Goal: Task Accomplishment & Management: Manage account settings

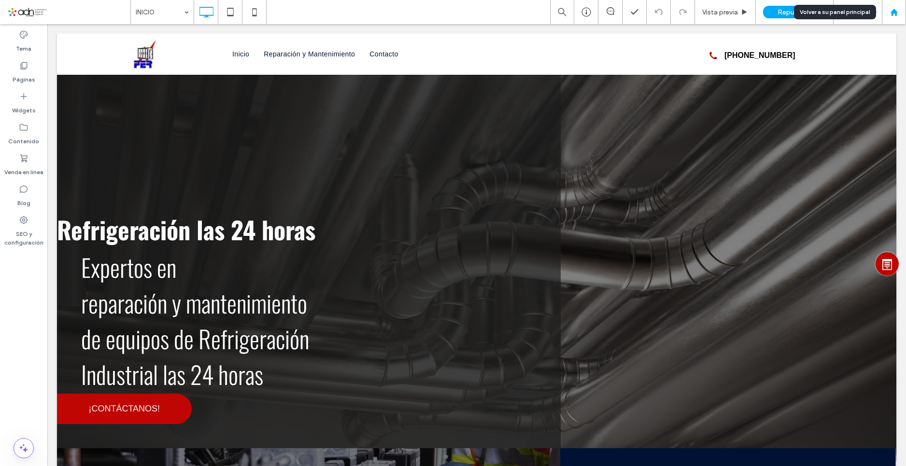
click at [891, 12] on use at bounding box center [893, 11] width 7 height 7
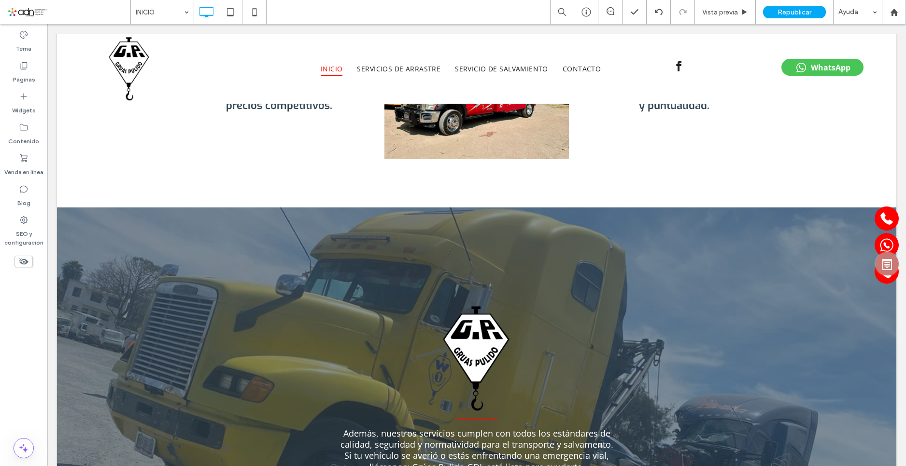
scroll to position [676, 0]
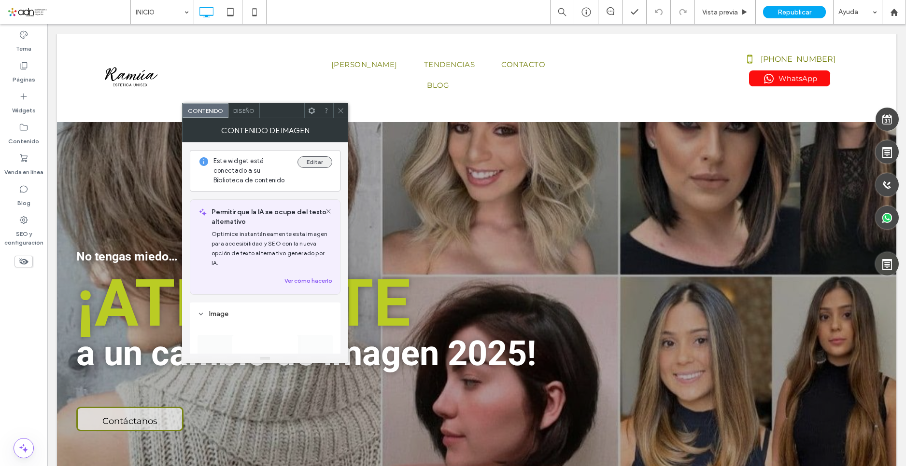
click at [313, 165] on button "Editar" at bounding box center [314, 162] width 35 height 12
click at [316, 164] on button "Editar" at bounding box center [314, 162] width 35 height 12
click at [330, 211] on icon at bounding box center [329, 212] width 8 height 8
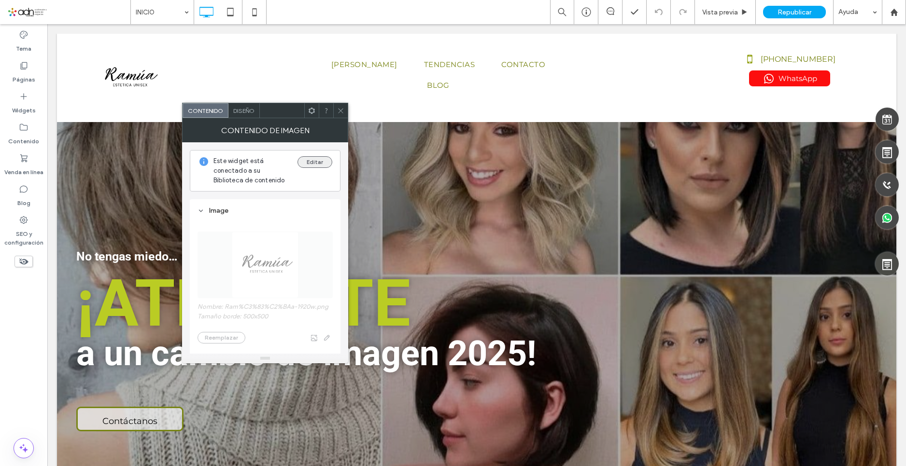
click at [312, 162] on button "Editar" at bounding box center [314, 162] width 35 height 12
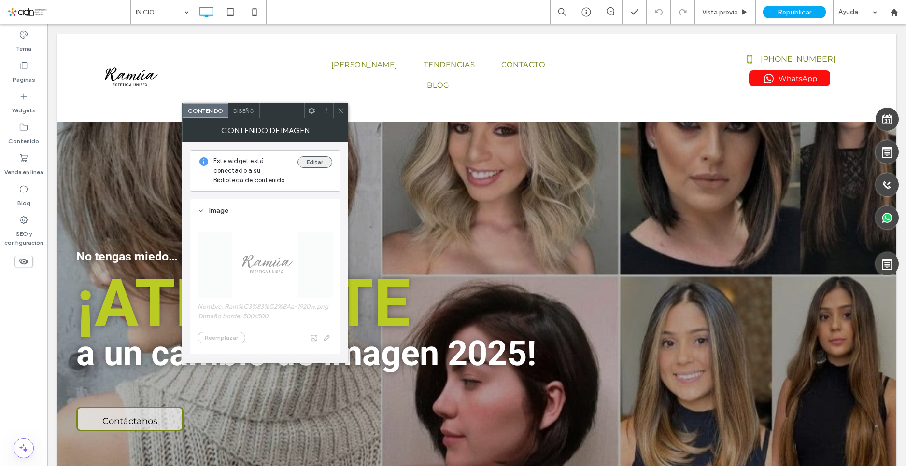
click at [312, 162] on button "Editar" at bounding box center [314, 162] width 35 height 12
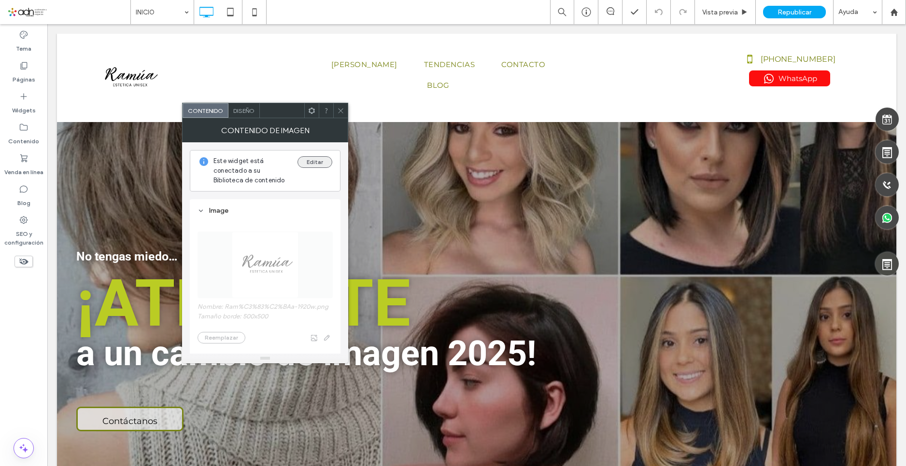
click at [309, 157] on button "Editar" at bounding box center [314, 162] width 35 height 12
click at [307, 159] on button "Editar" at bounding box center [314, 162] width 35 height 12
click at [307, 163] on button "Editar" at bounding box center [314, 162] width 35 height 12
click at [308, 162] on button "Editar" at bounding box center [314, 162] width 35 height 12
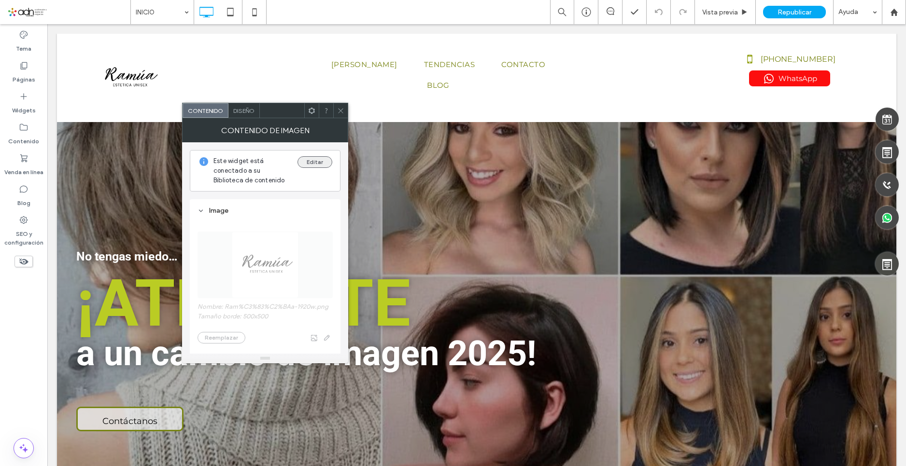
click at [308, 162] on button "Editar" at bounding box center [314, 162] width 35 height 12
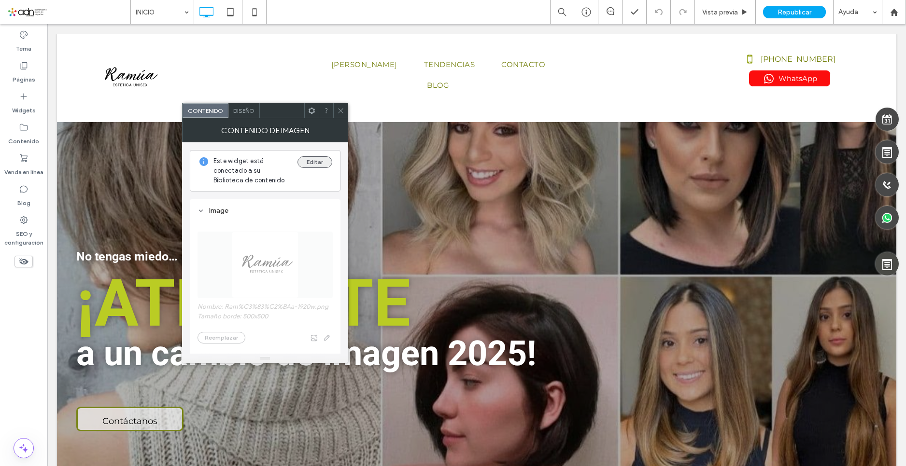
click at [308, 162] on button "Editar" at bounding box center [314, 162] width 35 height 12
click at [308, 159] on button "Editar" at bounding box center [314, 162] width 35 height 12
click at [312, 163] on button "Editar" at bounding box center [314, 162] width 35 height 12
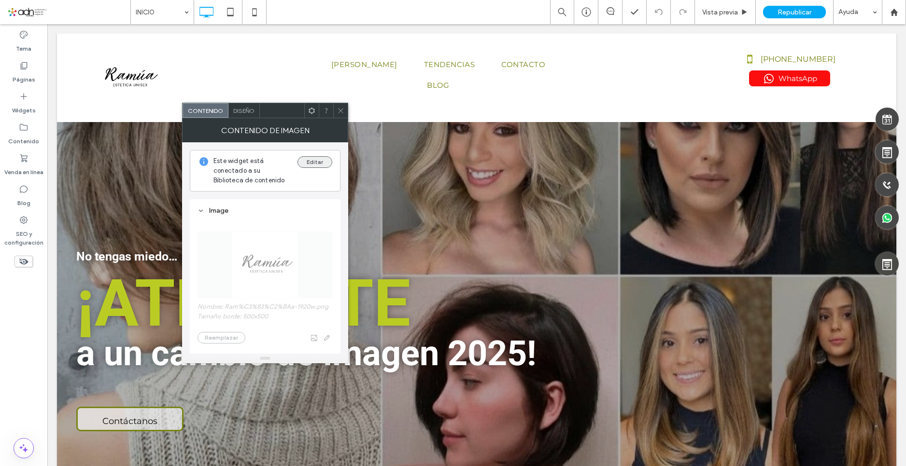
click at [312, 163] on button "Editar" at bounding box center [314, 162] width 35 height 12
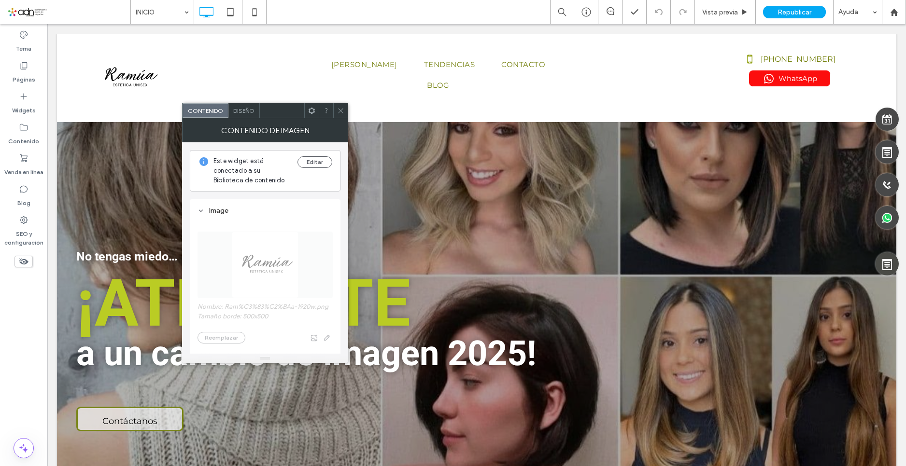
click at [339, 113] on icon at bounding box center [340, 110] width 7 height 7
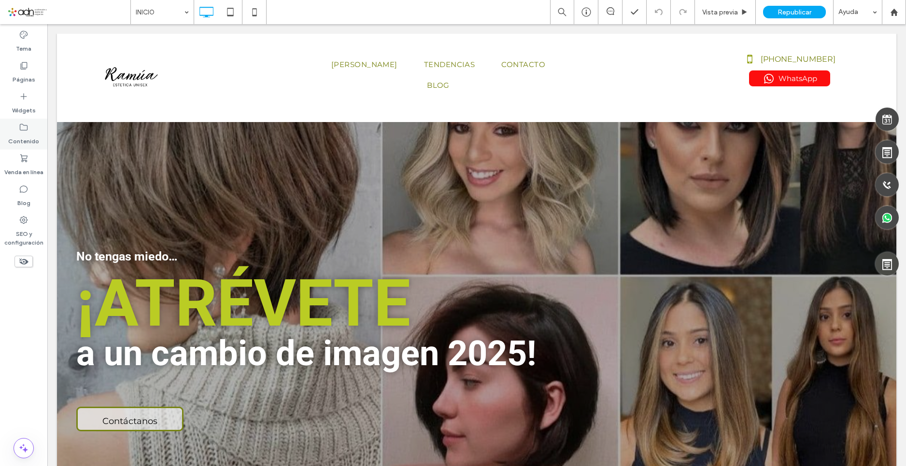
click at [30, 140] on label "Contenido" at bounding box center [23, 139] width 31 height 14
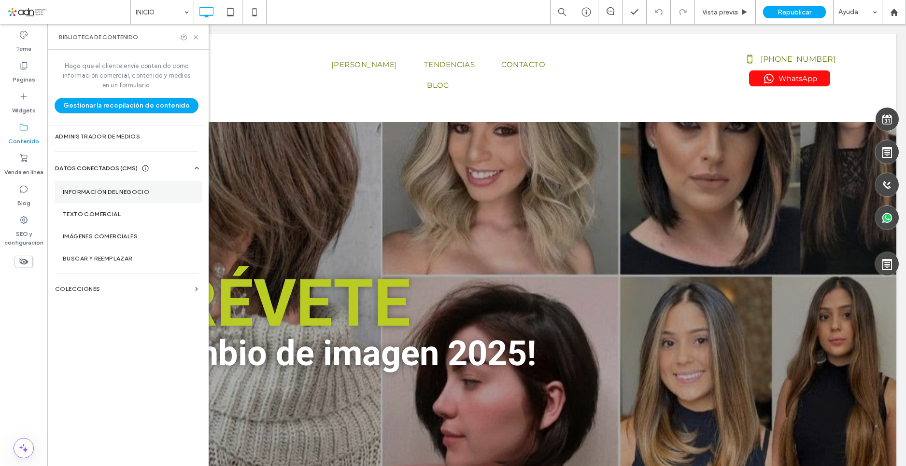
click at [106, 189] on label "Información del negocio" at bounding box center [128, 192] width 131 height 7
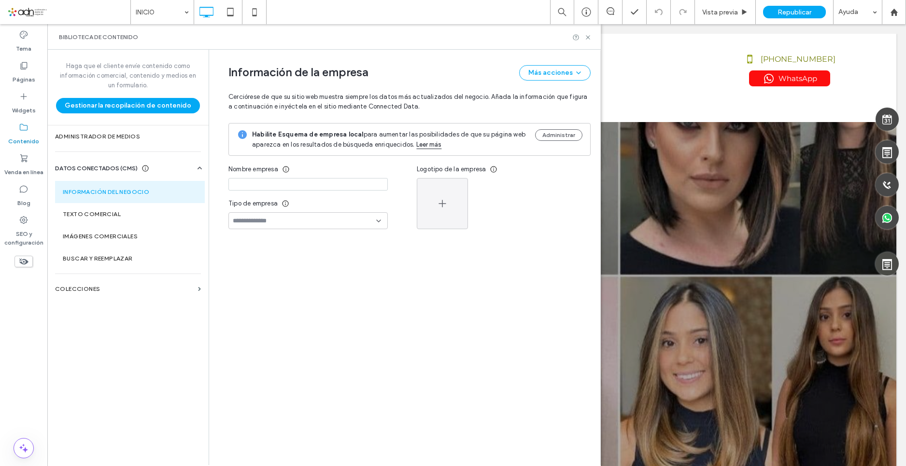
type input "*****"
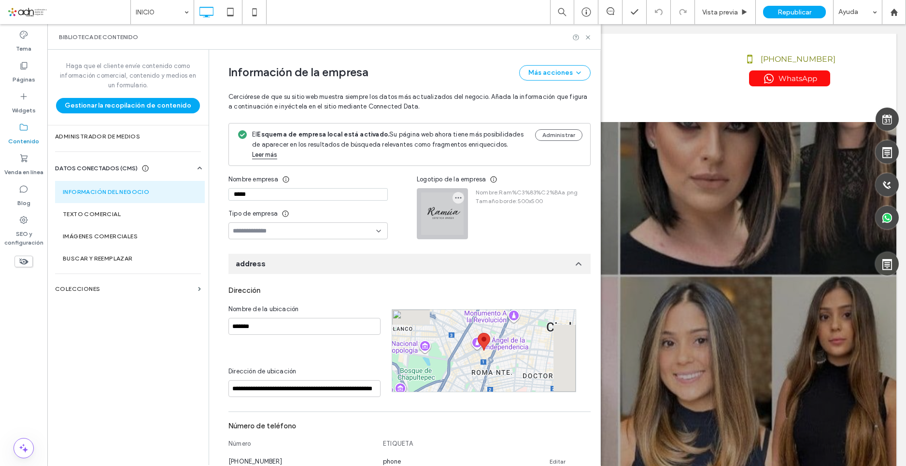
click at [435, 198] on div at bounding box center [442, 214] width 50 height 50
click at [454, 194] on icon "button" at bounding box center [458, 198] width 8 height 8
click at [462, 206] on span at bounding box center [462, 211] width 12 height 11
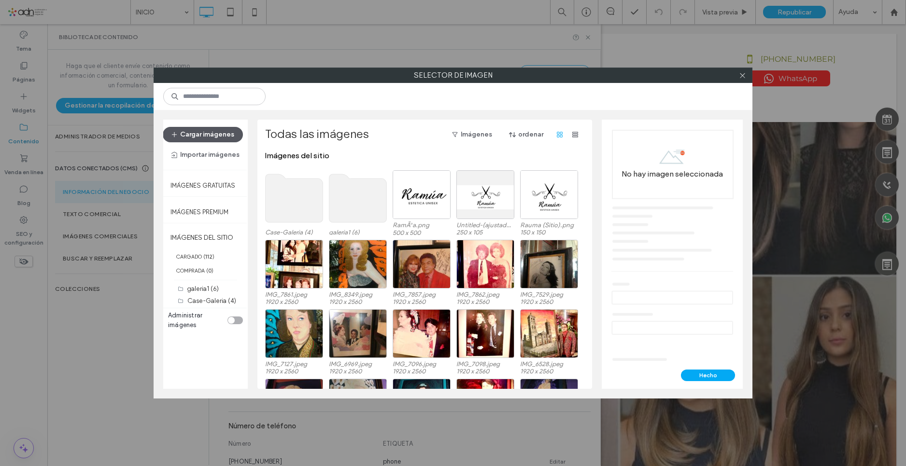
click at [212, 138] on button "Cargar imágenes" at bounding box center [203, 134] width 80 height 15
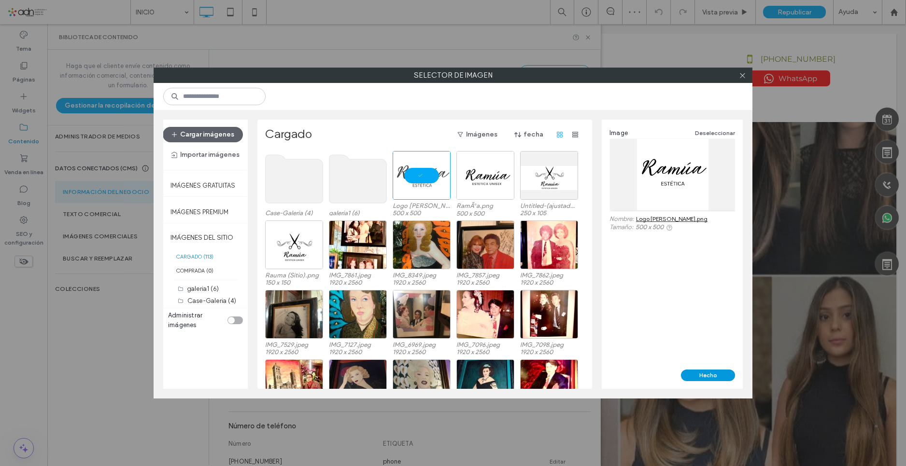
click at [695, 379] on button "Hecho" at bounding box center [708, 376] width 54 height 12
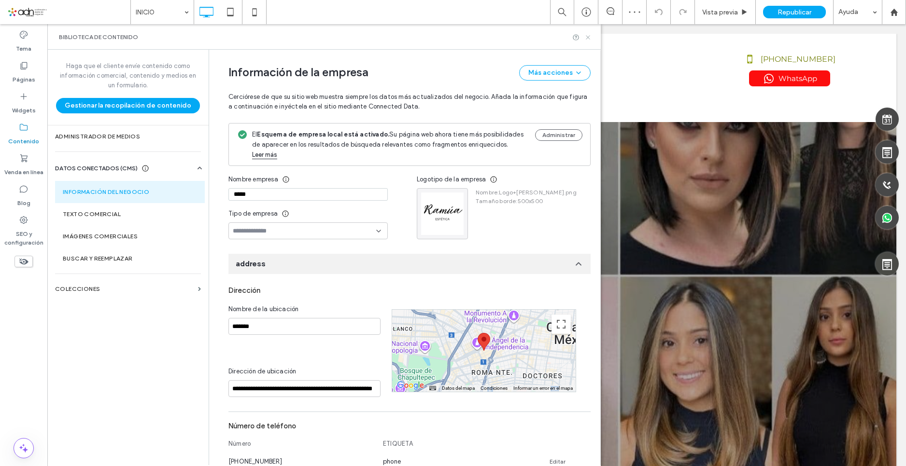
click at [587, 39] on icon at bounding box center [587, 37] width 7 height 7
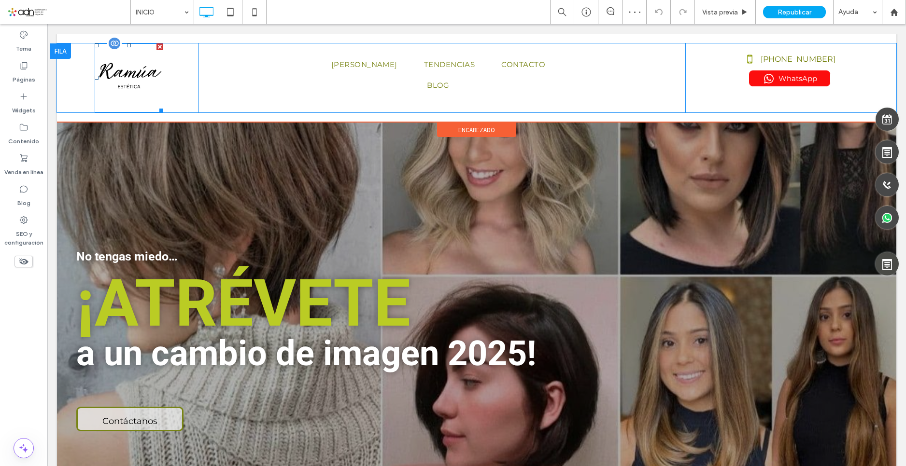
click at [144, 94] on img at bounding box center [129, 77] width 69 height 69
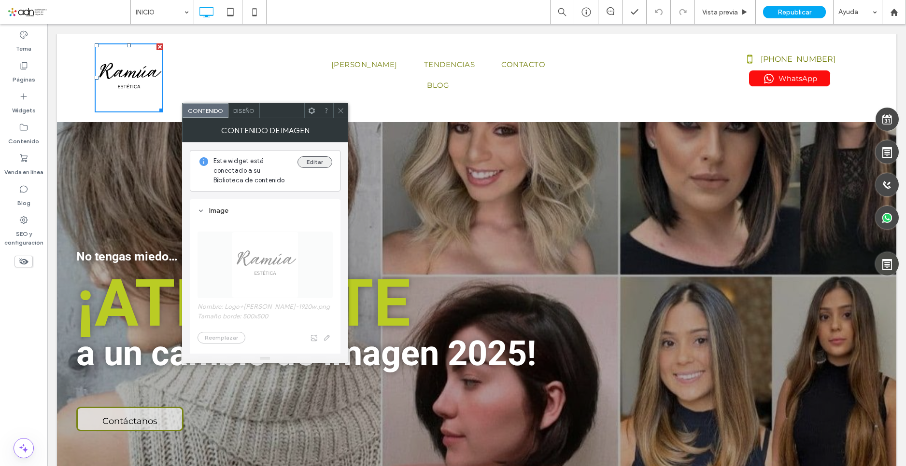
click at [312, 162] on button "Editar" at bounding box center [314, 162] width 35 height 12
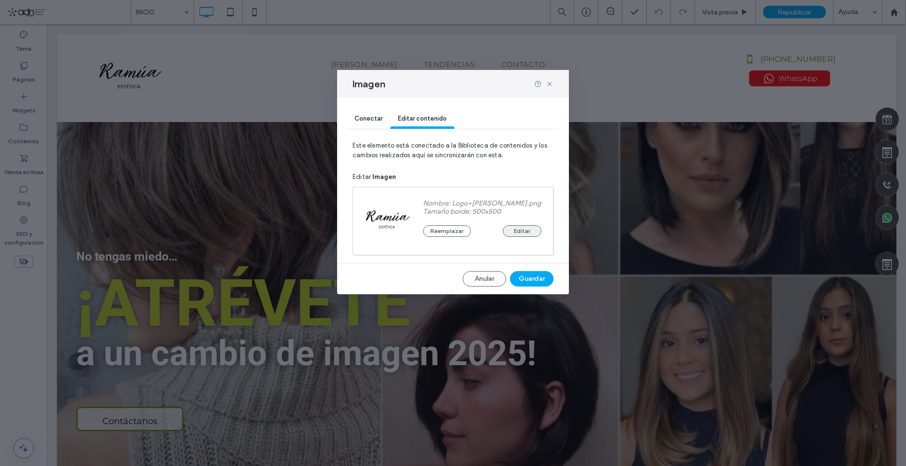
click at [515, 233] on button "Editar" at bounding box center [522, 232] width 39 height 12
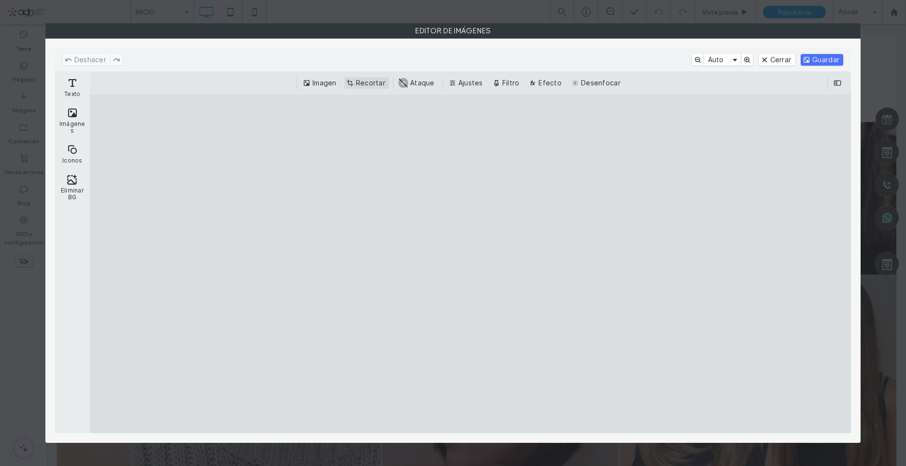
click at [358, 84] on button "Recortar" at bounding box center [366, 83] width 45 height 12
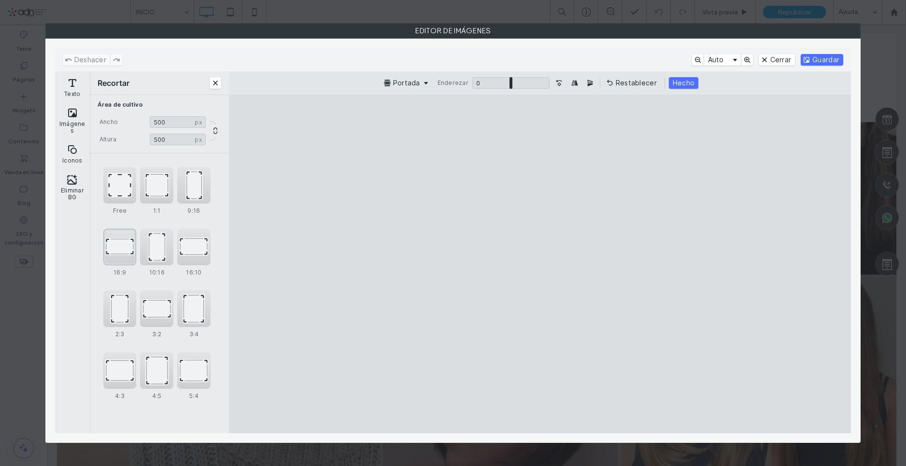
click at [122, 246] on div "16:9" at bounding box center [119, 247] width 33 height 37
click at [154, 197] on div "1:1" at bounding box center [156, 185] width 33 height 37
type input "***"
click at [129, 196] on div "Free" at bounding box center [119, 185] width 33 height 37
drag, startPoint x: 543, startPoint y: 400, endPoint x: 549, endPoint y: 370, distance: 30.4
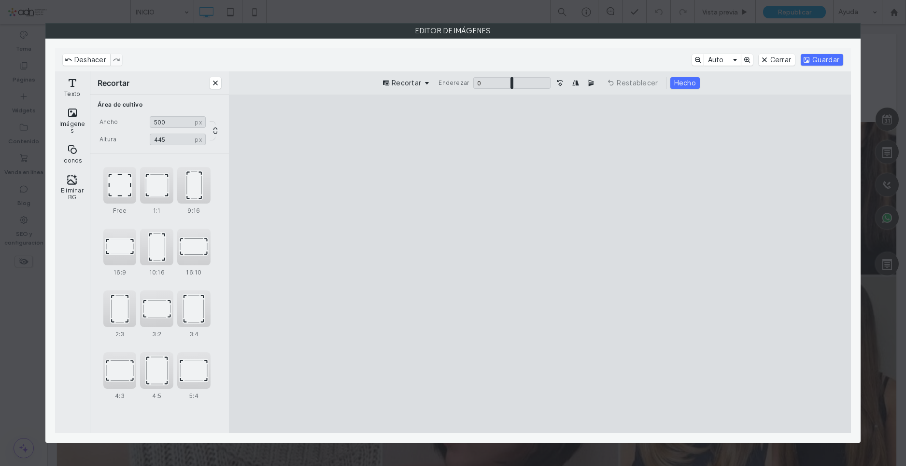
click at [540, 264] on cesdk-canvas "Lienzo del editor" at bounding box center [540, 264] width 0 height 0
type input "***"
drag, startPoint x: 541, startPoint y: 130, endPoint x: 539, endPoint y: 162, distance: 31.9
click at [540, 264] on cesdk-canvas "Lienzo del editor" at bounding box center [540, 264] width 0 height 0
click at [811, 61] on button "Guardar" at bounding box center [822, 60] width 42 height 12
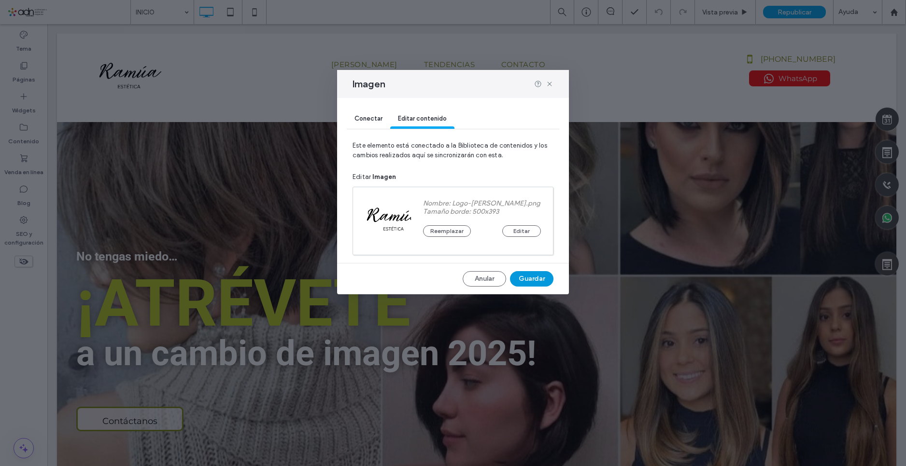
click at [530, 279] on button "Guardar" at bounding box center [531, 278] width 43 height 15
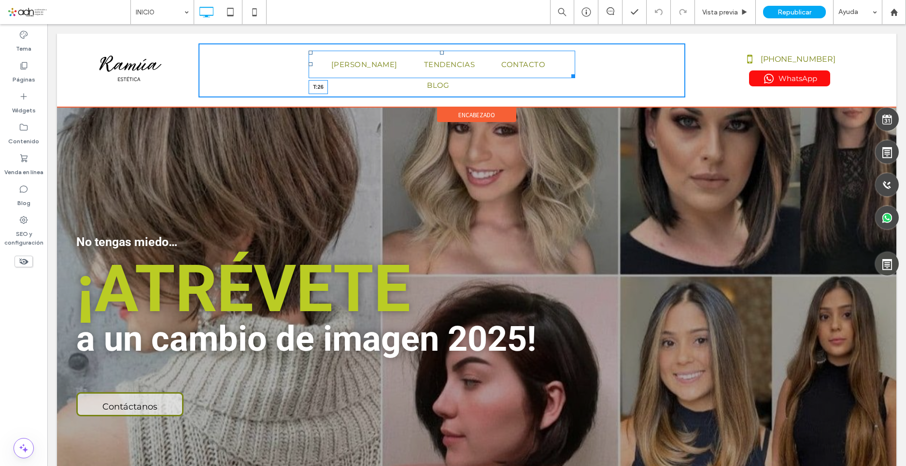
drag, startPoint x: 439, startPoint y: 54, endPoint x: 490, endPoint y: 83, distance: 58.2
click at [440, 55] on div at bounding box center [442, 53] width 4 height 4
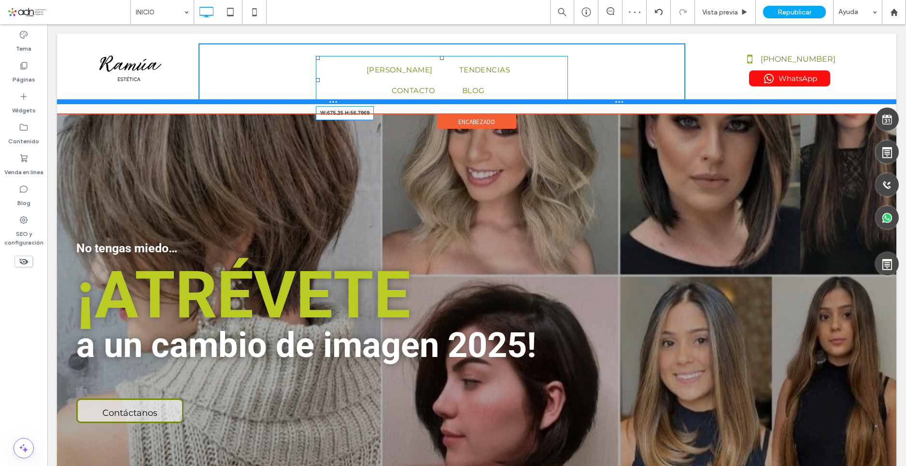
drag, startPoint x: 562, startPoint y: 99, endPoint x: 599, endPoint y: 95, distance: 37.5
click at [599, 95] on div "Click To Paste RAMÚA TENDENCIAS CONTACTO BLOG W:675.25 H:56.7969 Click To Paste…" at bounding box center [476, 73] width 839 height 61
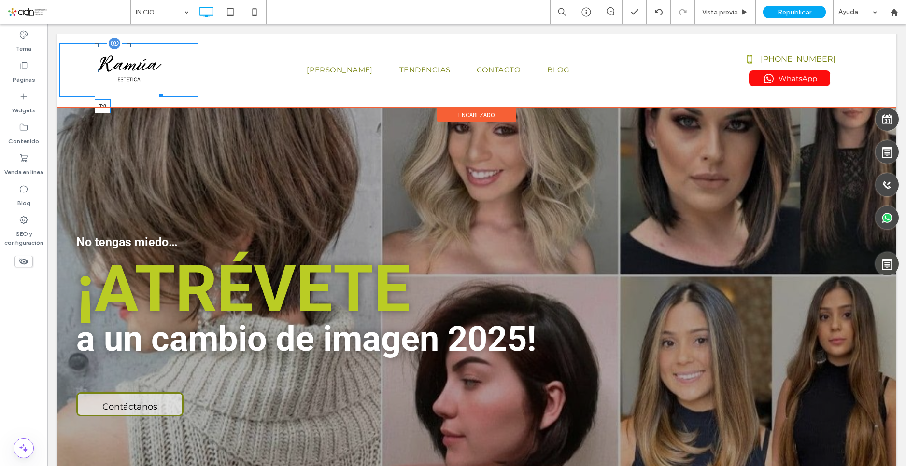
click at [130, 48] on div "T:0" at bounding box center [129, 70] width 69 height 54
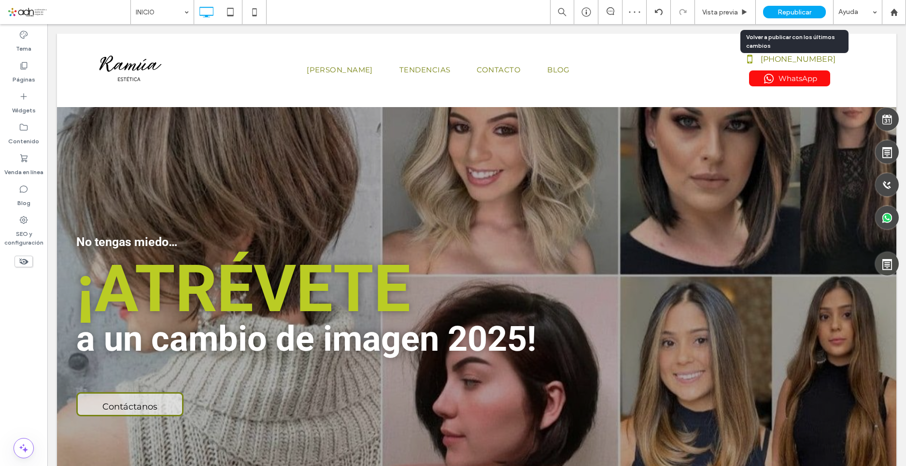
click at [785, 13] on span "Republicar" at bounding box center [794, 12] width 34 height 8
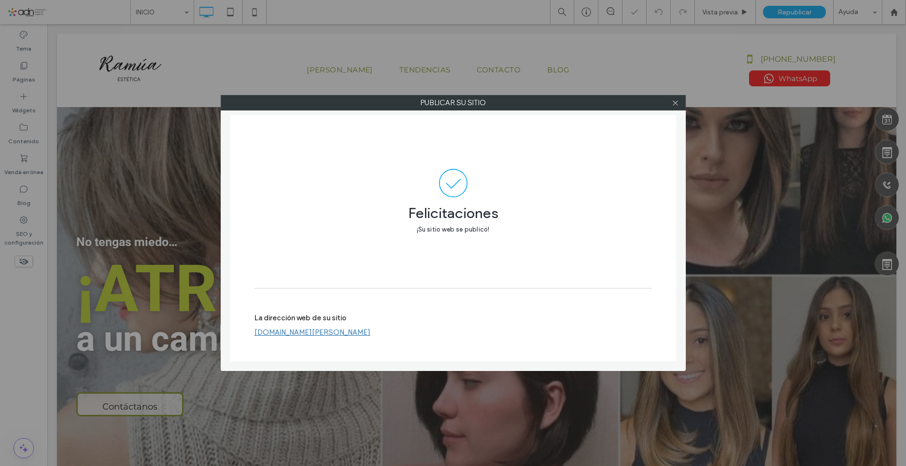
click at [287, 335] on link "www.ramua.mx" at bounding box center [312, 332] width 116 height 9
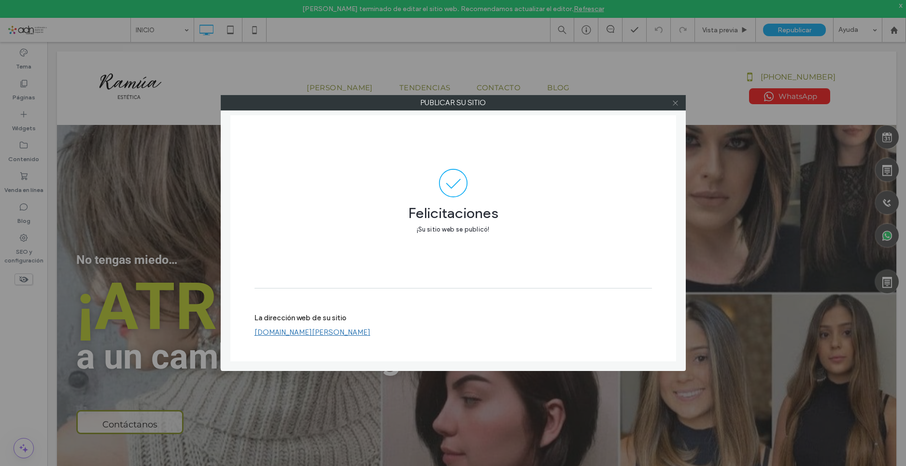
click at [678, 105] on icon at bounding box center [675, 102] width 7 height 7
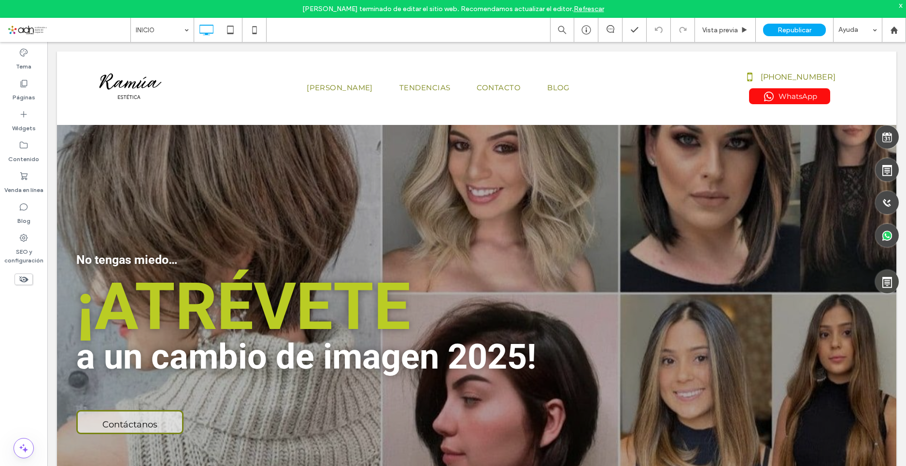
click at [587, 11] on link "Refrescar" at bounding box center [589, 9] width 30 height 8
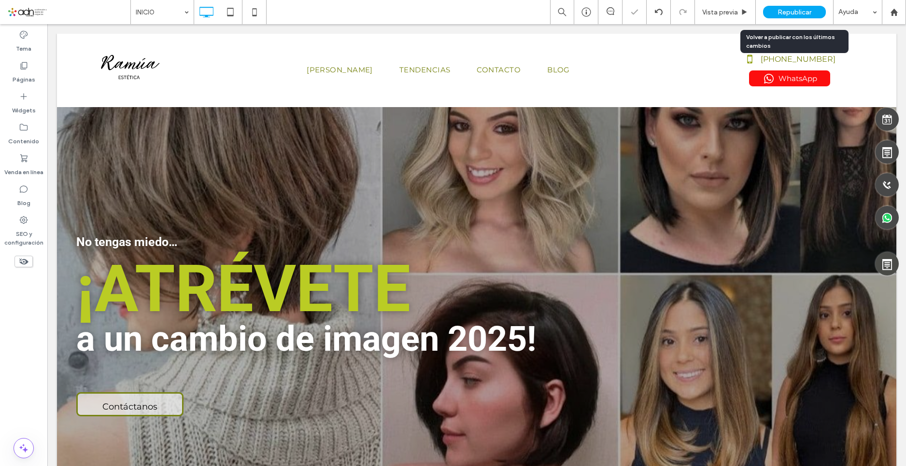
click at [769, 17] on div "Republicar" at bounding box center [794, 12] width 63 height 13
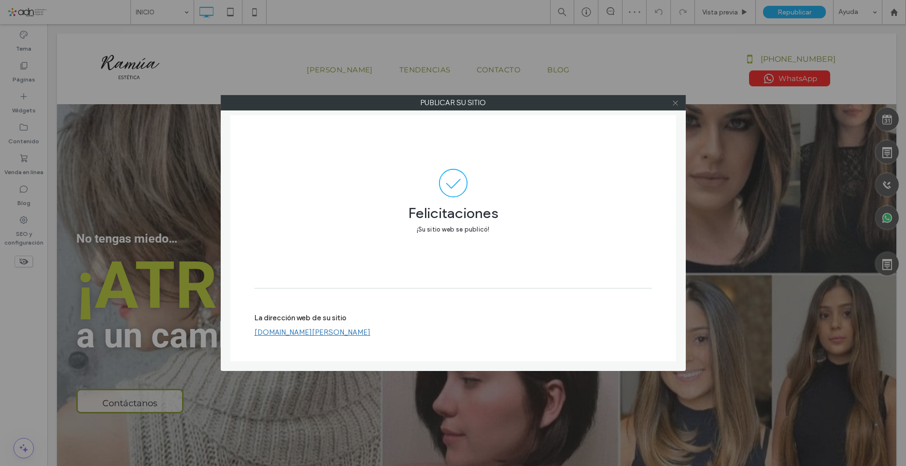
click at [677, 101] on use at bounding box center [675, 102] width 5 height 5
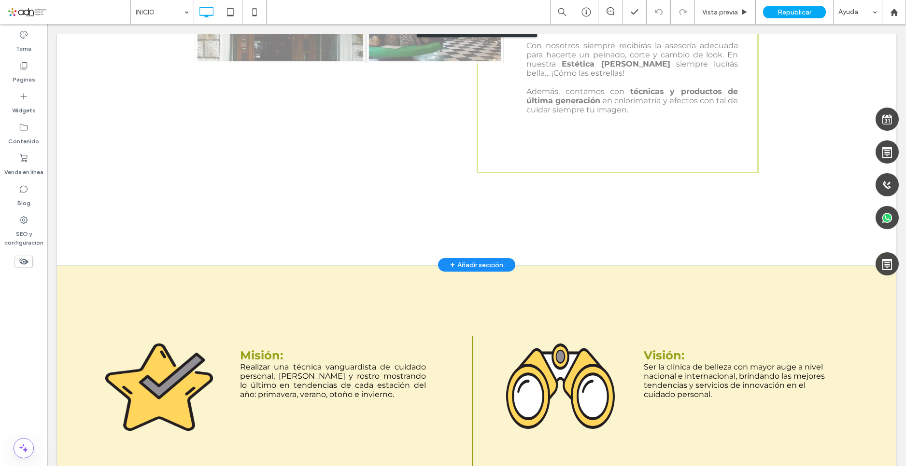
scroll to position [724, 0]
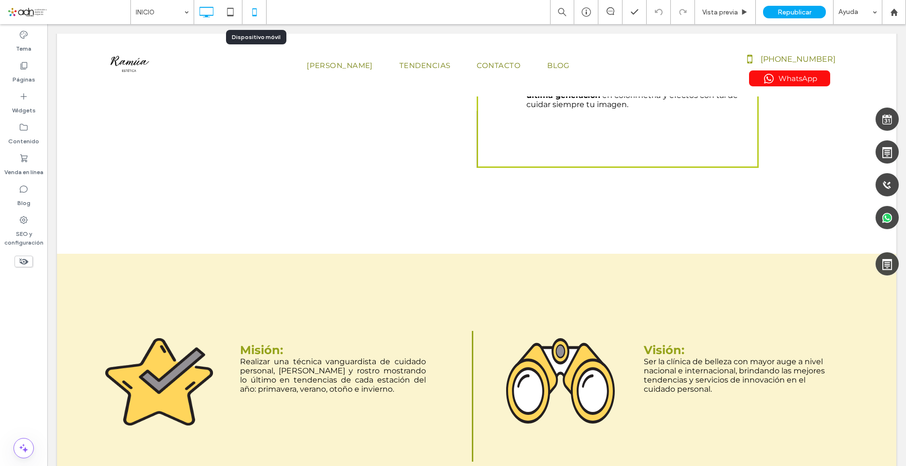
click at [258, 10] on icon at bounding box center [254, 11] width 19 height 19
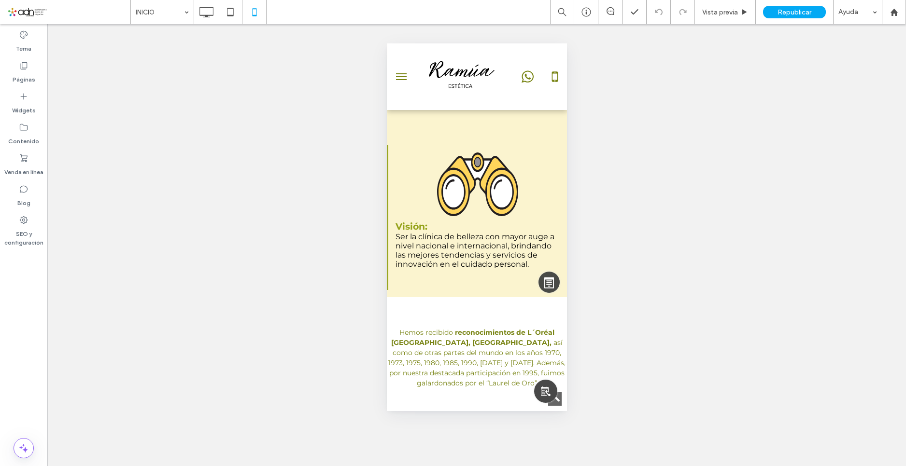
scroll to position [773, 0]
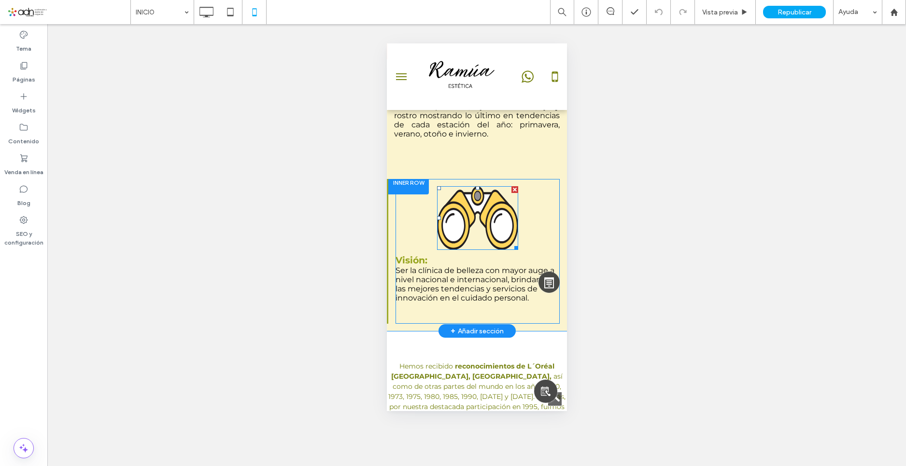
click at [478, 217] on img at bounding box center [477, 218] width 81 height 64
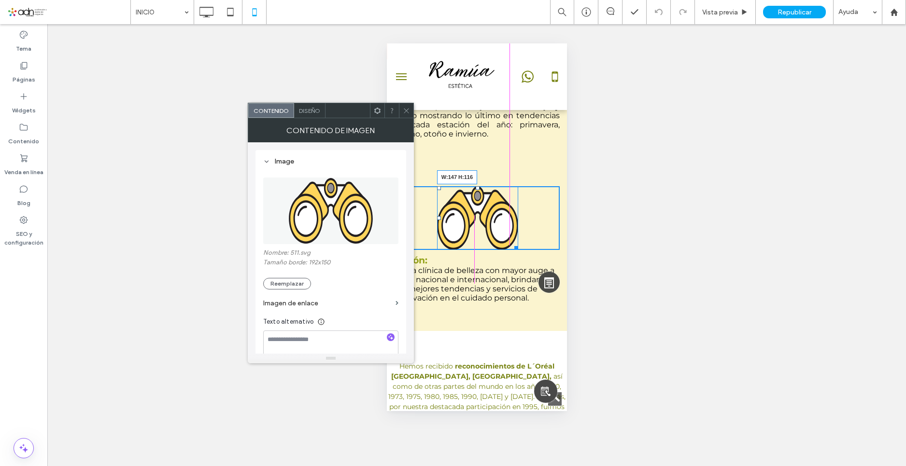
drag, startPoint x: 511, startPoint y: 244, endPoint x: 850, endPoint y: 246, distance: 339.0
click at [510, 243] on div at bounding box center [513, 246] width 7 height 7
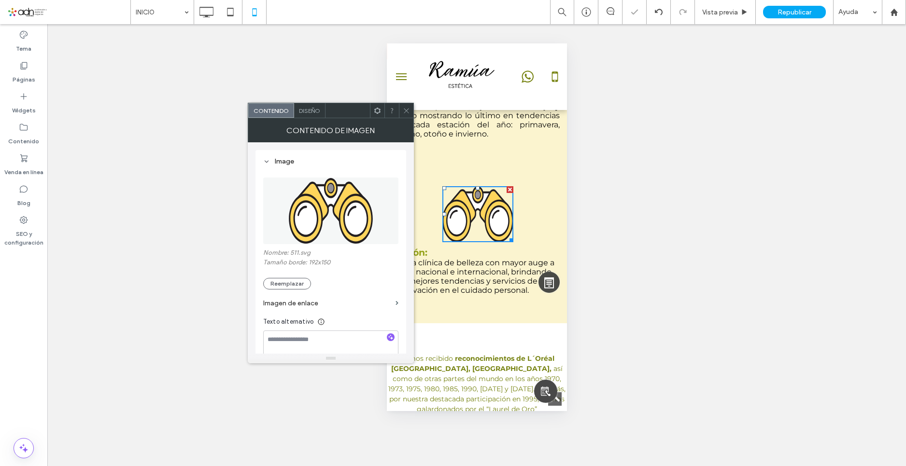
click at [401, 113] on div at bounding box center [406, 110] width 14 height 14
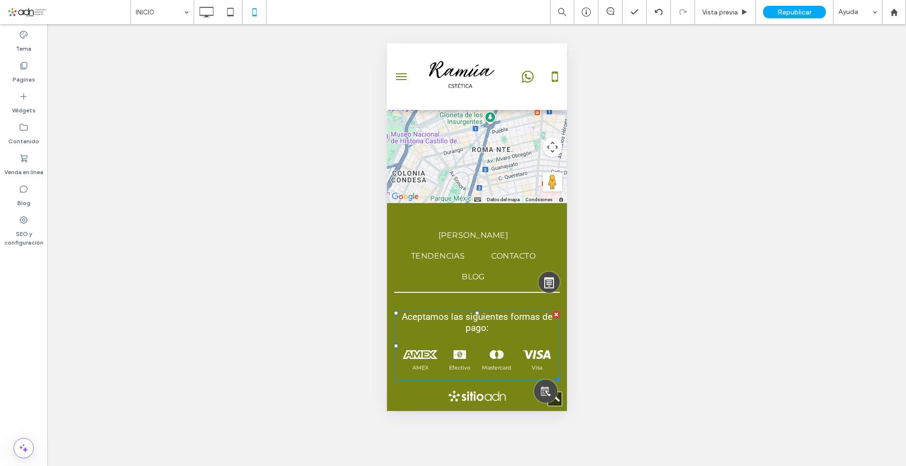
scroll to position [4412, 0]
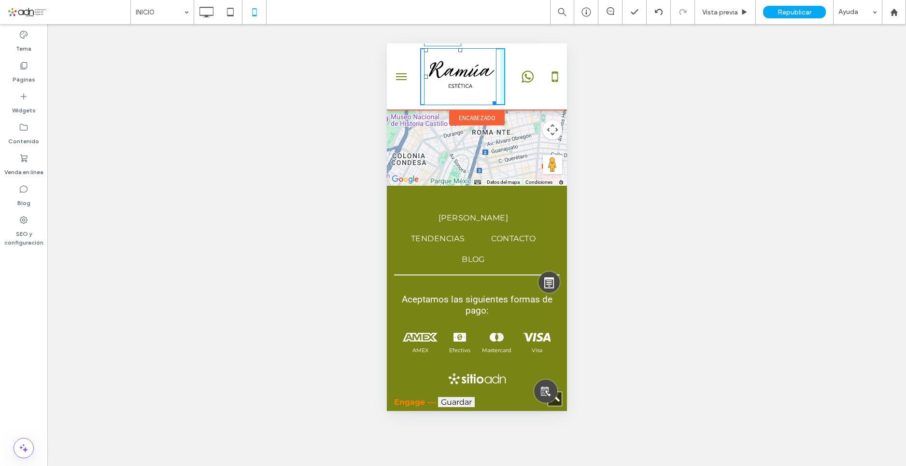
drag, startPoint x: 490, startPoint y: 102, endPoint x: 481, endPoint y: 96, distance: 10.7
click at [481, 96] on div "W:114 H:89 55-3977-9334 encabezado" at bounding box center [476, 76] width 180 height 67
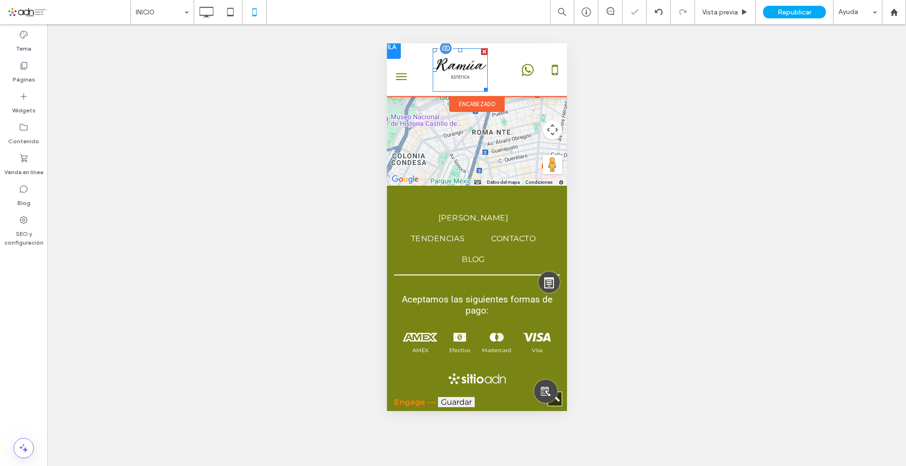
scroll to position [4398, 0]
click at [406, 68] on button "menu" at bounding box center [400, 69] width 19 height 19
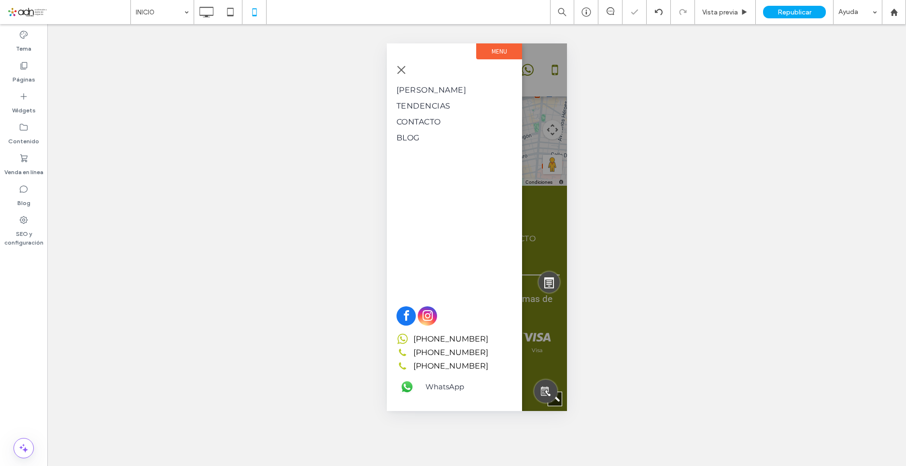
scroll to position [4386, 0]
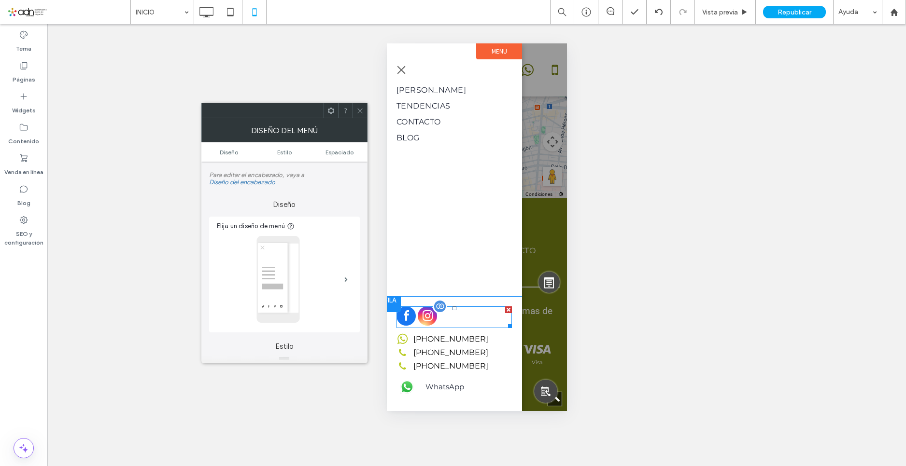
click at [410, 323] on span "facebook" at bounding box center [405, 316] width 19 height 19
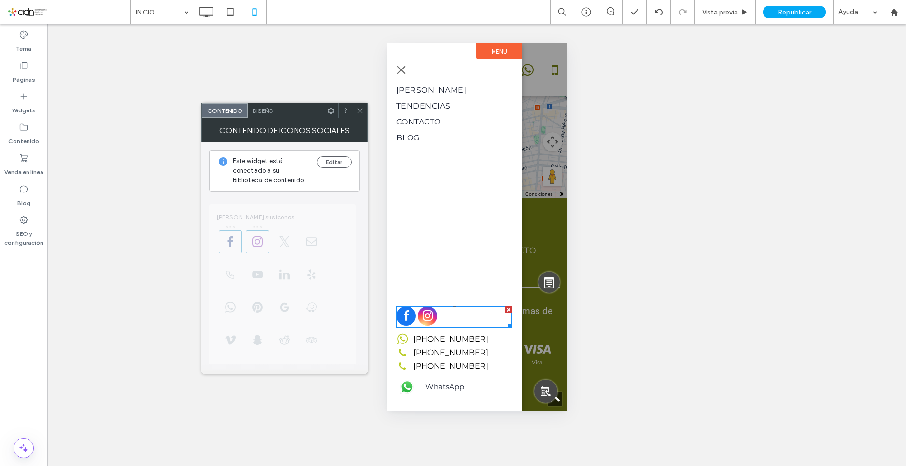
click at [264, 116] on div "Diseño" at bounding box center [263, 110] width 31 height 14
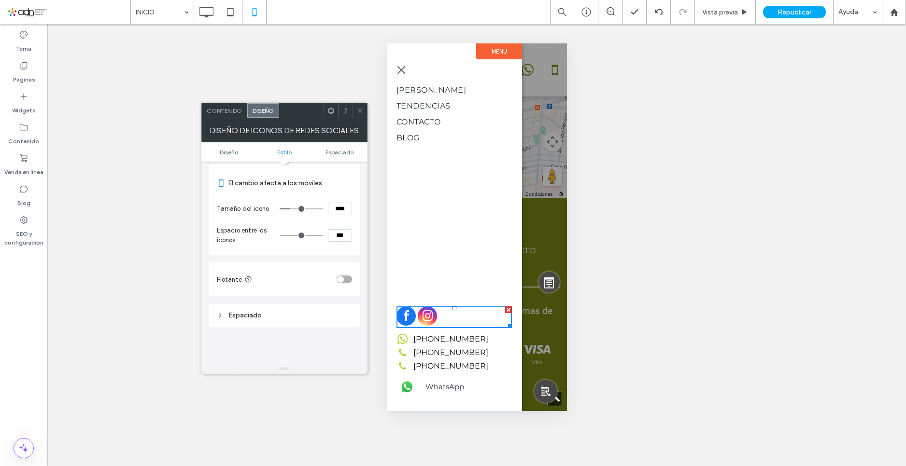
scroll to position [97, 0]
type input "*"
type input "***"
type input "*"
type input "***"
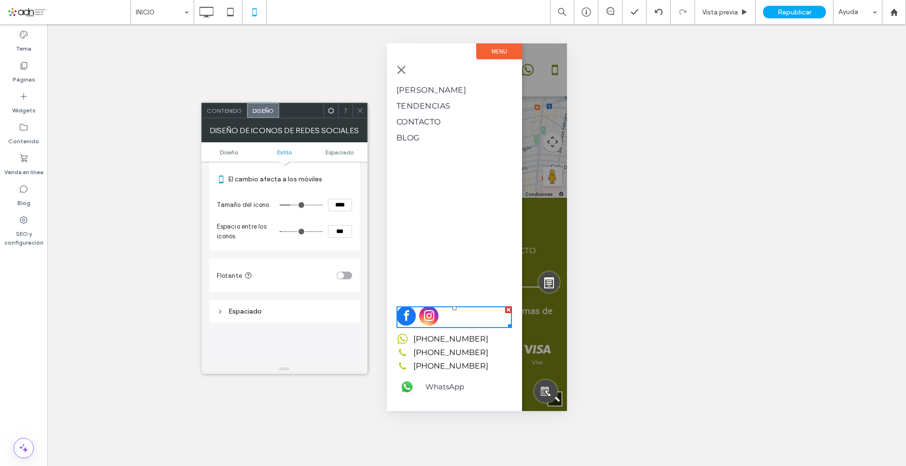
type input "*"
type input "***"
type input "*"
click at [285, 232] on input "range" at bounding box center [301, 231] width 43 height 1
click at [360, 113] on icon at bounding box center [359, 110] width 7 height 7
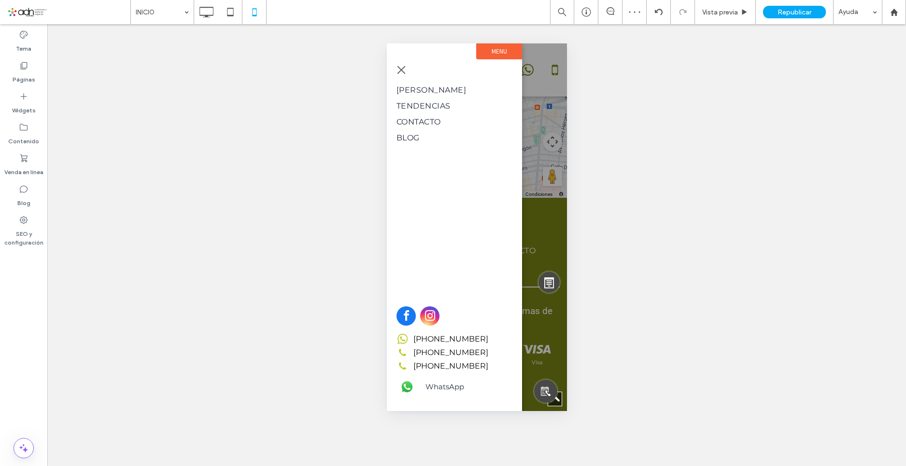
click at [406, 69] on button "menu" at bounding box center [400, 69] width 19 height 19
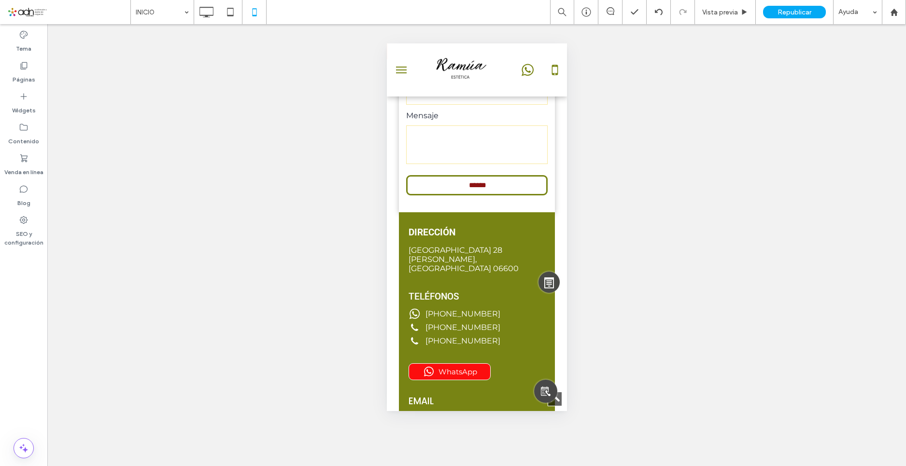
scroll to position [3867, 0]
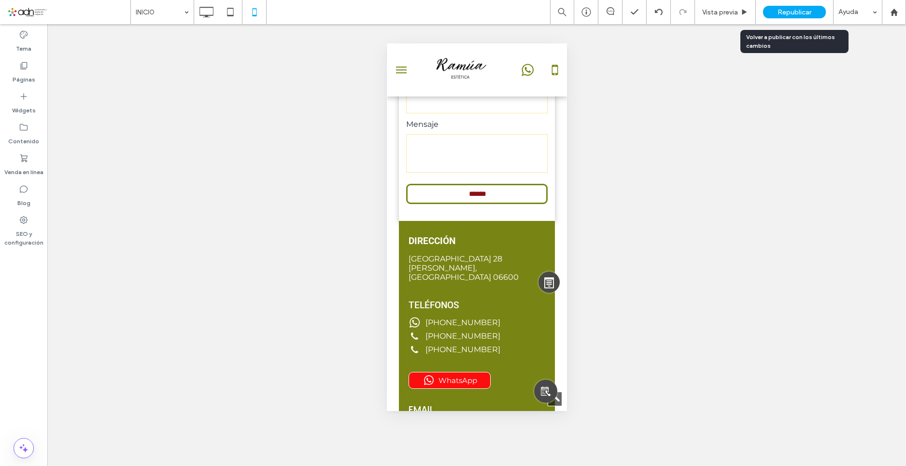
click at [796, 16] on span "Republicar" at bounding box center [794, 12] width 34 height 8
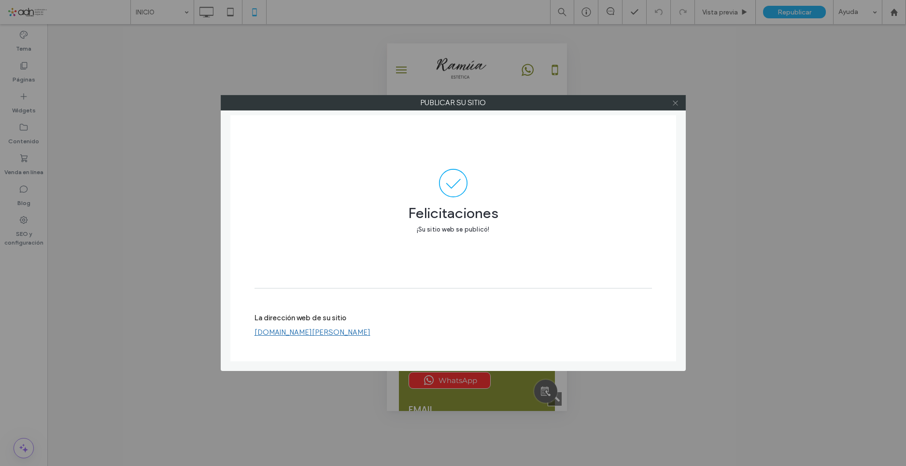
click at [672, 103] on icon at bounding box center [675, 102] width 7 height 7
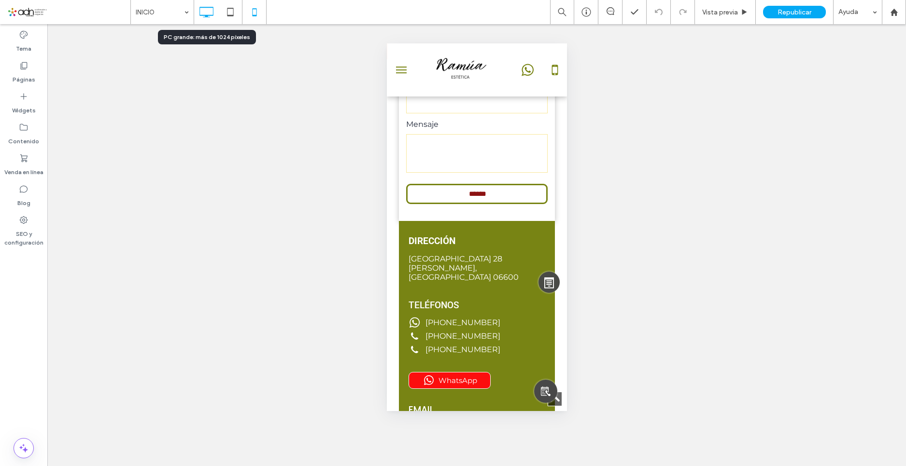
click at [212, 12] on icon at bounding box center [206, 11] width 19 height 19
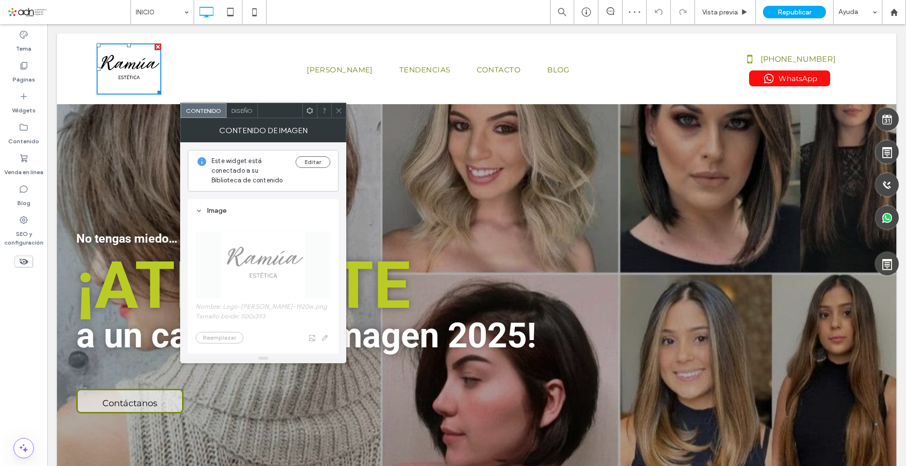
scroll to position [0, 0]
click at [341, 111] on icon at bounding box center [338, 110] width 7 height 7
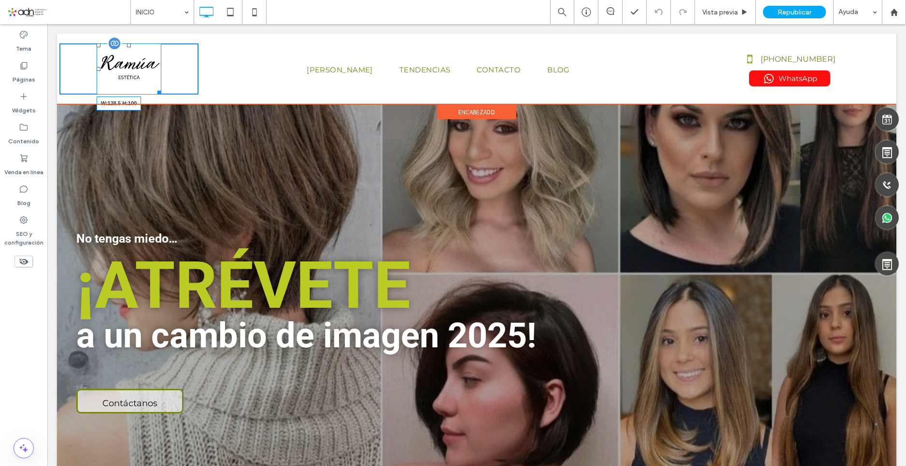
click at [155, 89] on div at bounding box center [157, 90] width 7 height 7
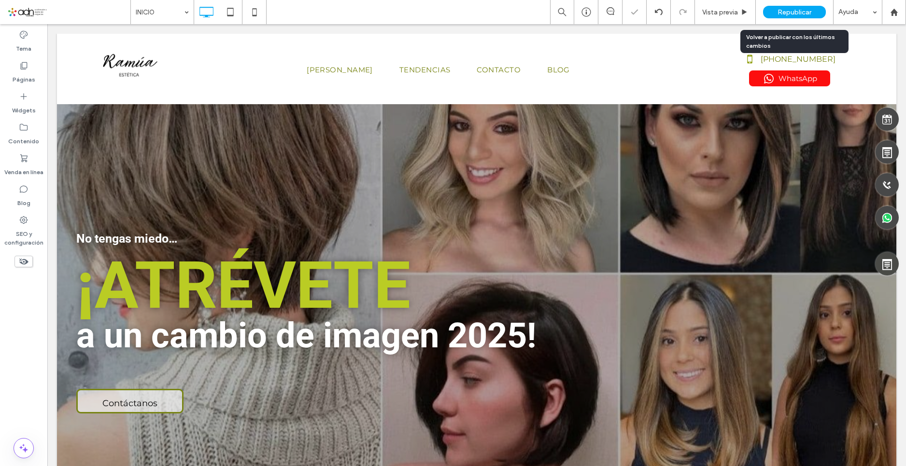
click at [793, 10] on span "Republicar" at bounding box center [794, 12] width 34 height 8
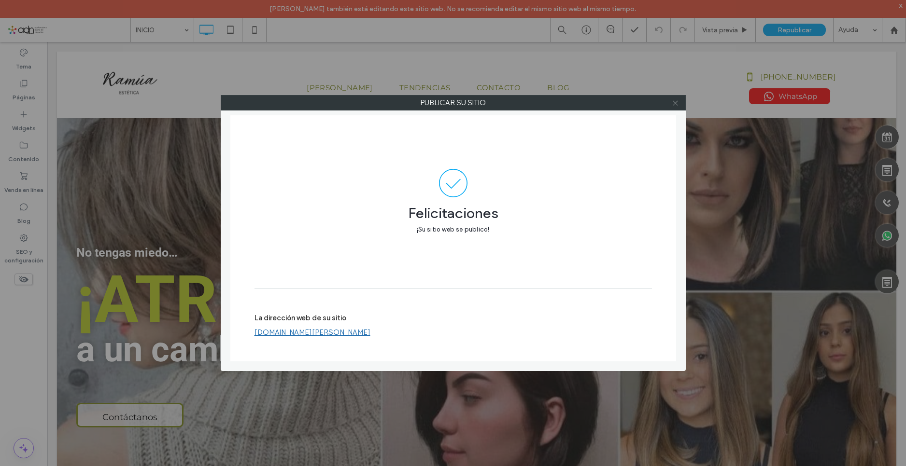
click at [673, 100] on icon at bounding box center [675, 102] width 7 height 7
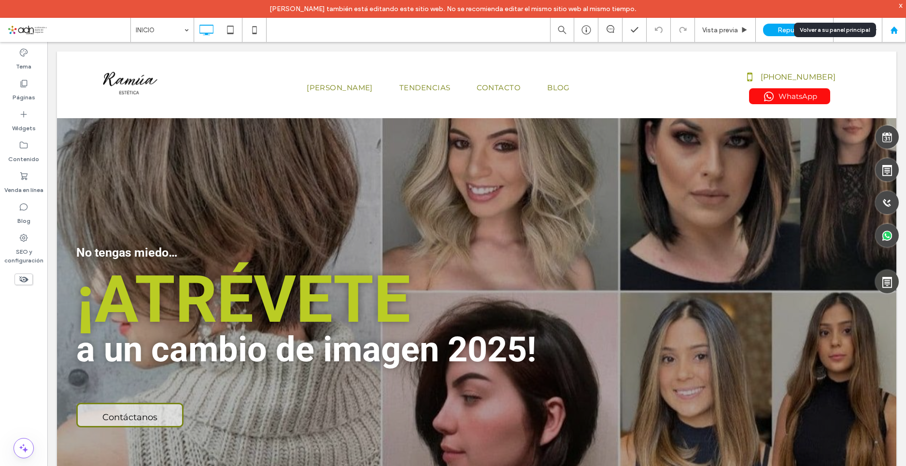
click at [894, 33] on icon at bounding box center [894, 30] width 8 height 8
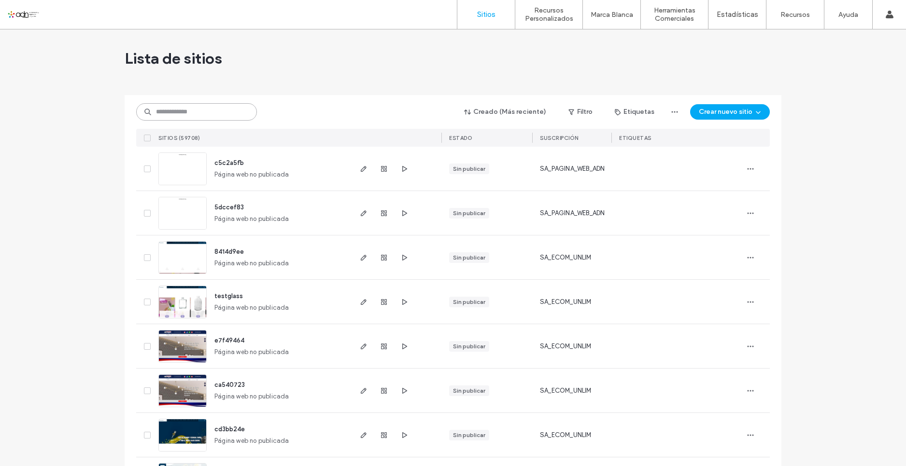
click at [206, 113] on input at bounding box center [196, 111] width 121 height 17
paste input "**********"
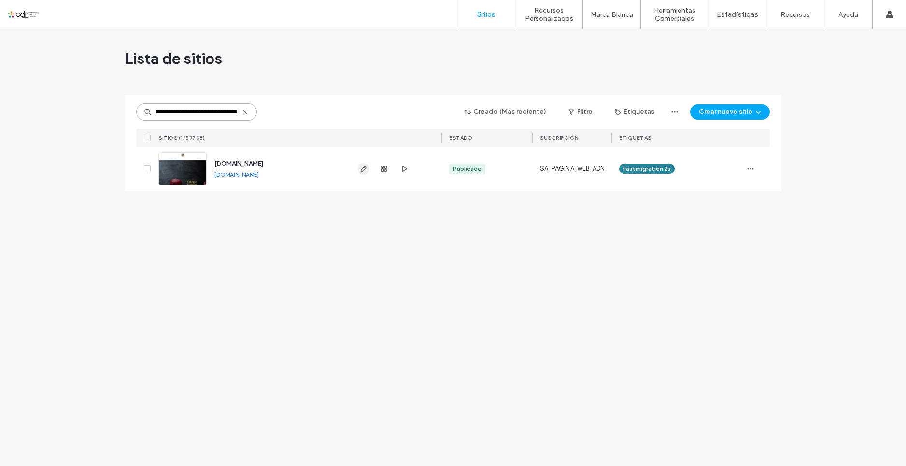
type input "**********"
click at [359, 171] on span "button" at bounding box center [364, 169] width 12 height 12
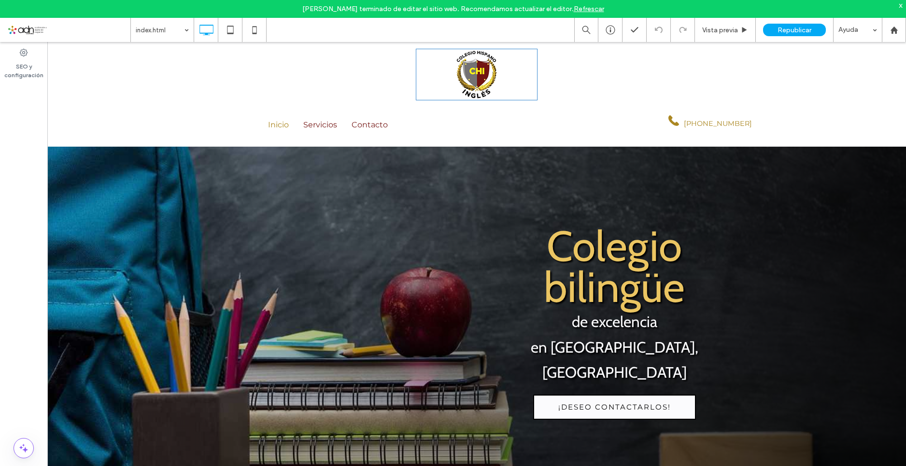
click at [468, 62] on img "Volver al inicio" at bounding box center [476, 74] width 121 height 51
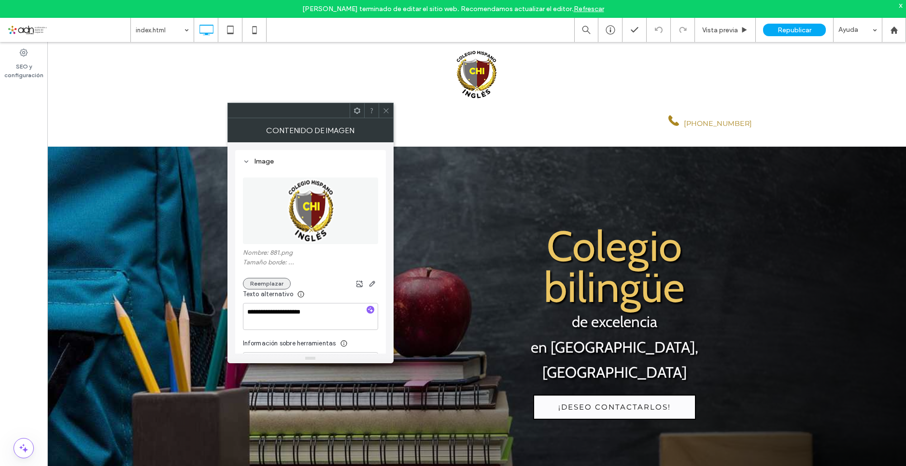
click at [265, 280] on button "Reemplazar" at bounding box center [267, 284] width 48 height 12
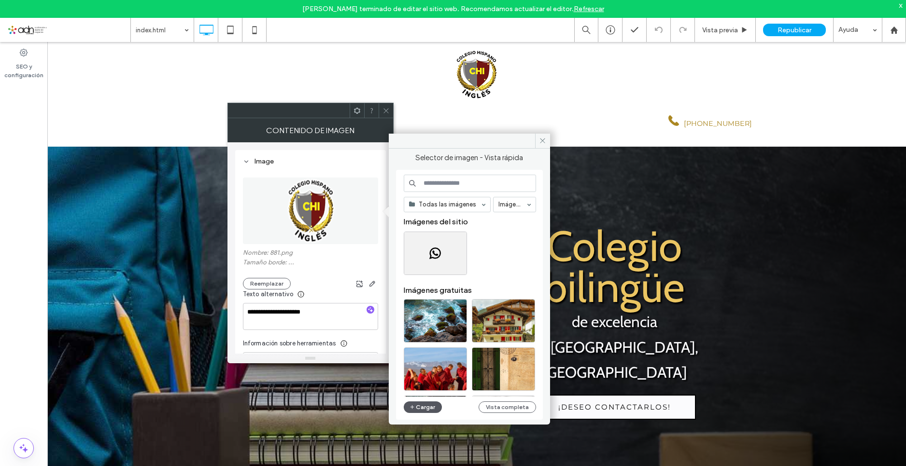
click at [426, 406] on button "Cargar" at bounding box center [423, 408] width 39 height 12
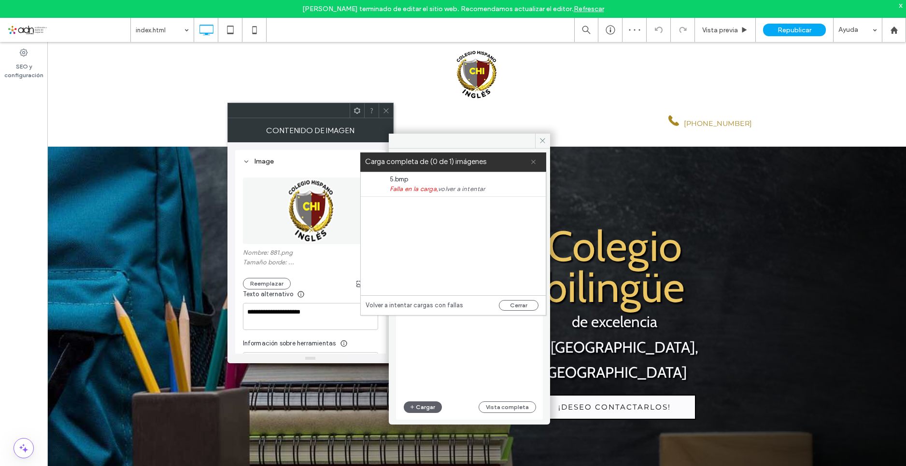
click at [534, 168] on span at bounding box center [533, 162] width 6 height 19
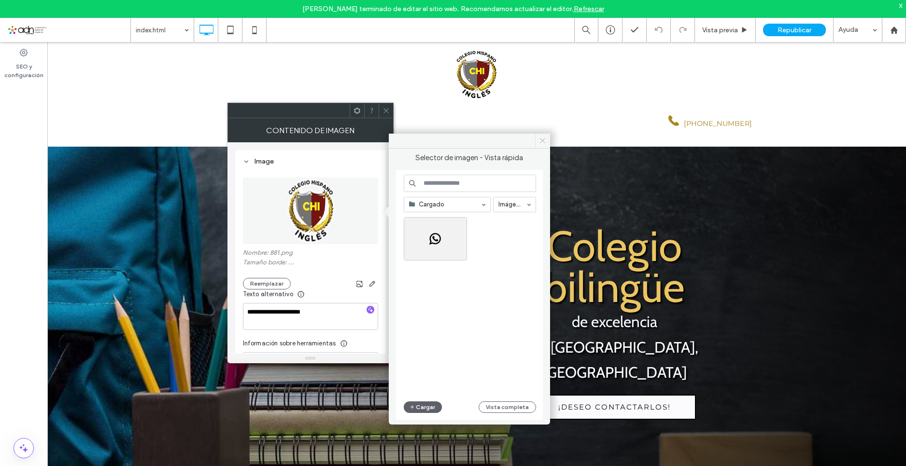
click at [540, 134] on span at bounding box center [542, 141] width 15 height 14
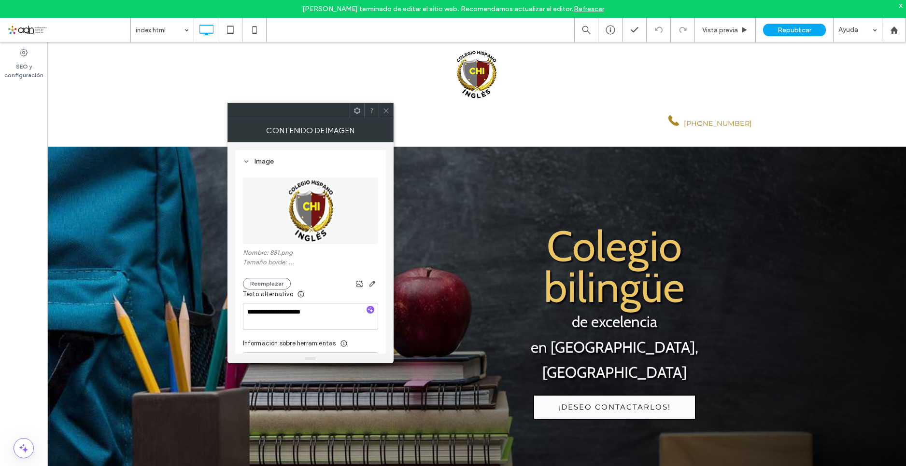
click at [381, 109] on div at bounding box center [386, 110] width 14 height 14
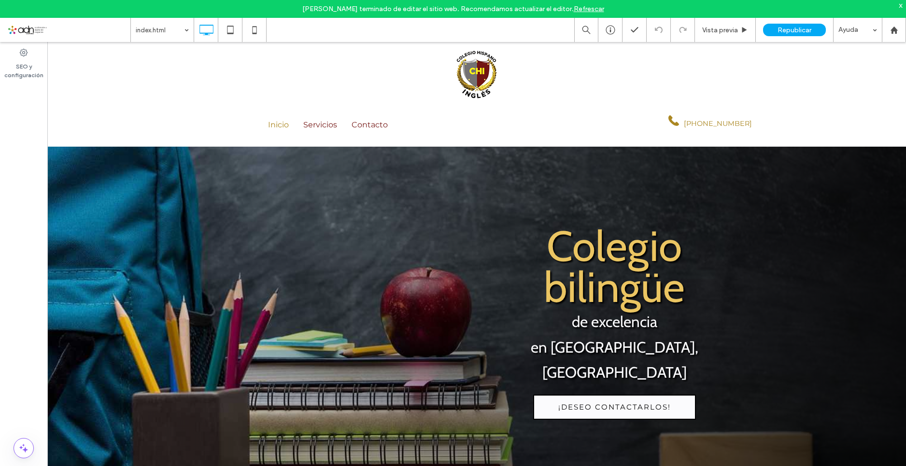
click at [598, 7] on link "Refrescar" at bounding box center [589, 9] width 30 height 8
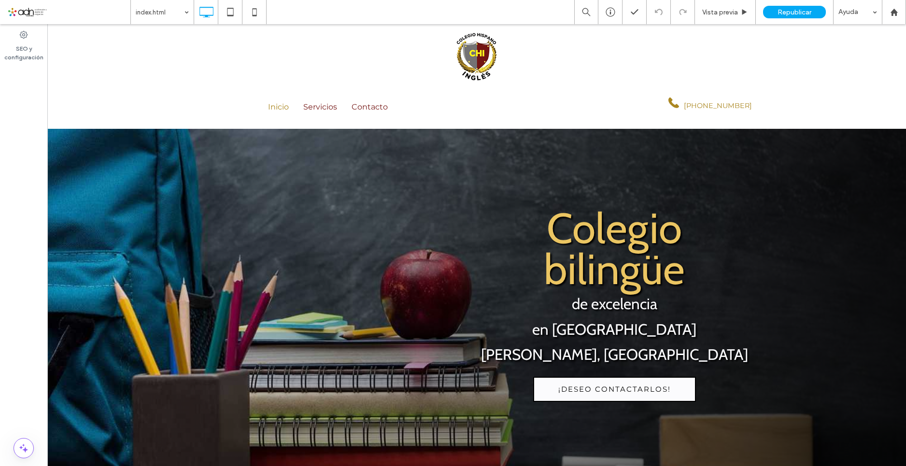
click at [26, 328] on div "SEO y configuración" at bounding box center [23, 245] width 47 height 442
click at [487, 65] on img "Volver al inicio" at bounding box center [476, 56] width 121 height 51
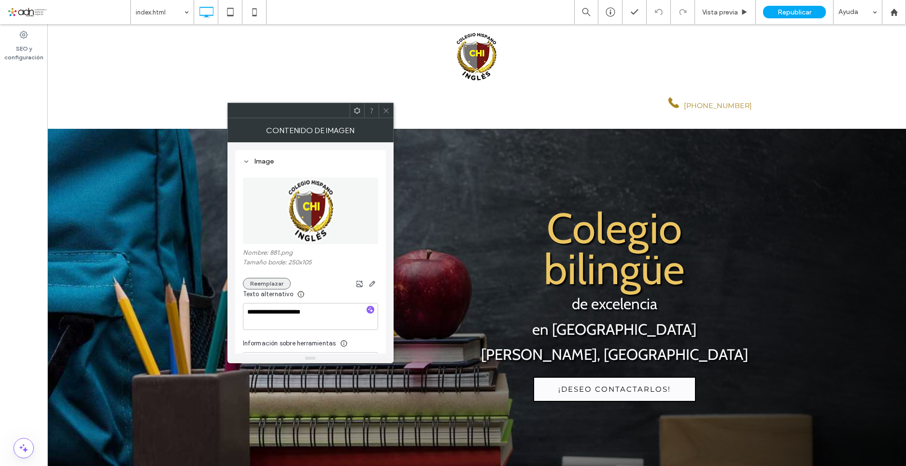
click at [264, 283] on button "Reemplazar" at bounding box center [267, 284] width 48 height 12
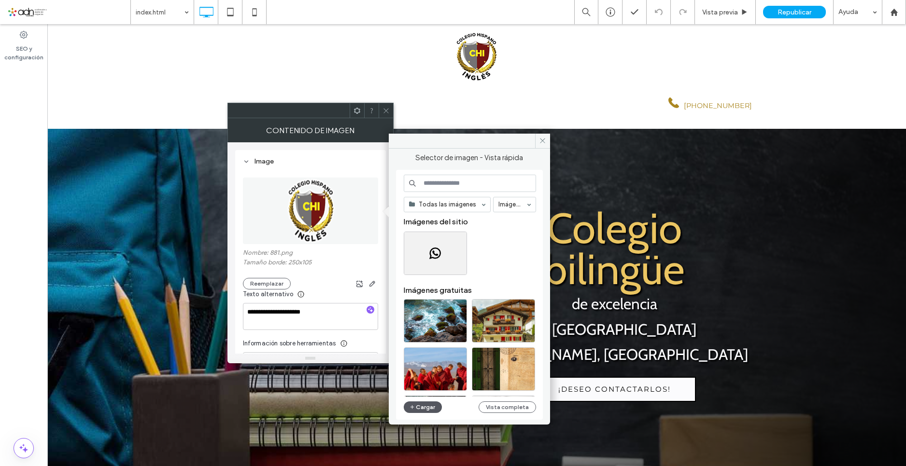
click at [425, 408] on button "Cargar" at bounding box center [423, 408] width 39 height 12
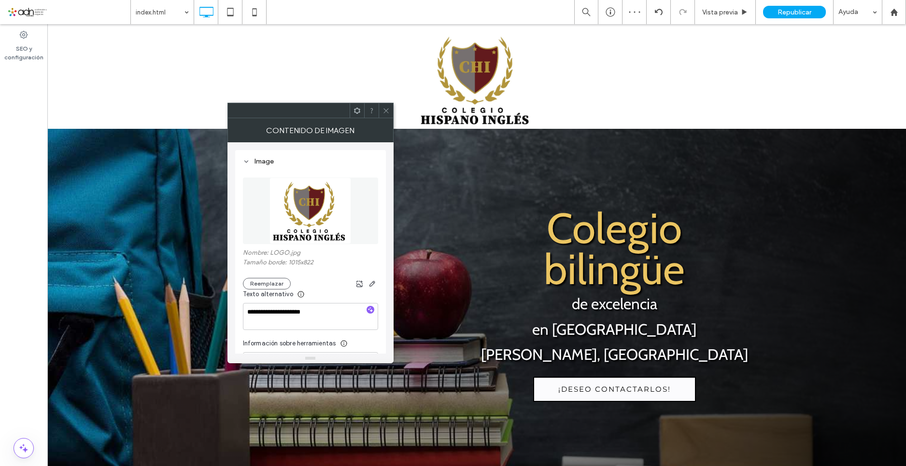
click at [382, 117] on span at bounding box center [385, 110] width 7 height 14
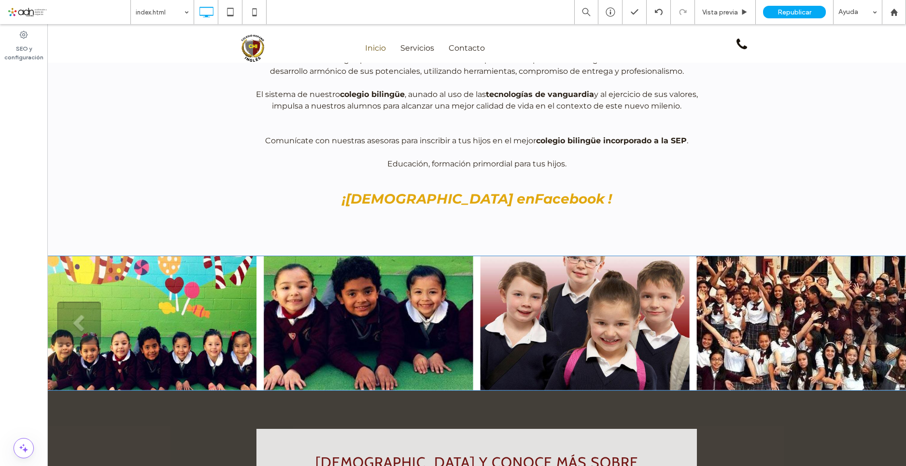
scroll to position [869, 0]
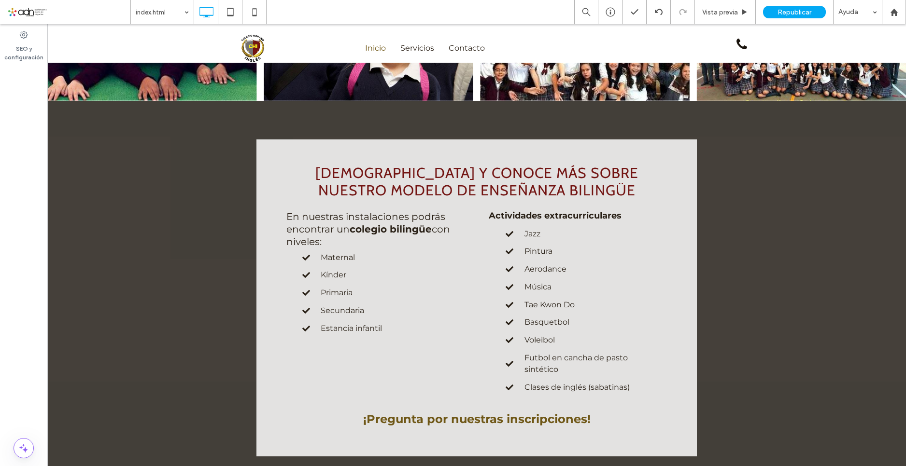
click at [248, 45] on img "Volver al inicio" at bounding box center [252, 48] width 69 height 29
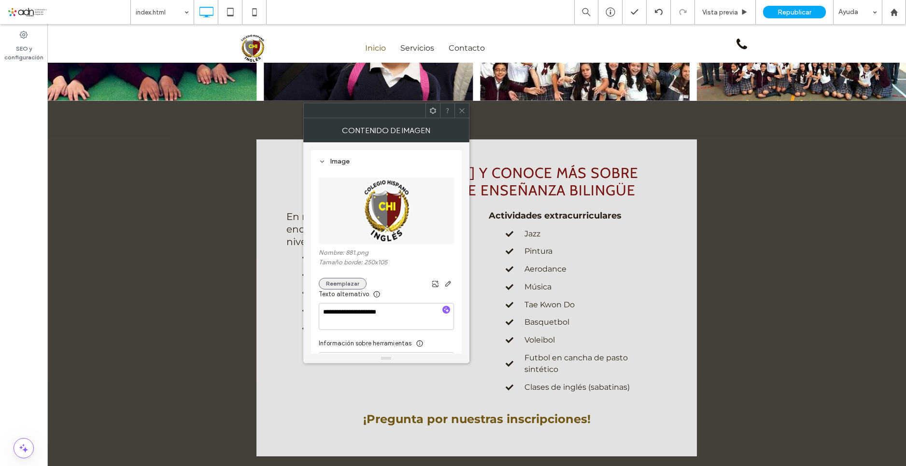
click at [333, 282] on button "Reemplazar" at bounding box center [343, 284] width 48 height 12
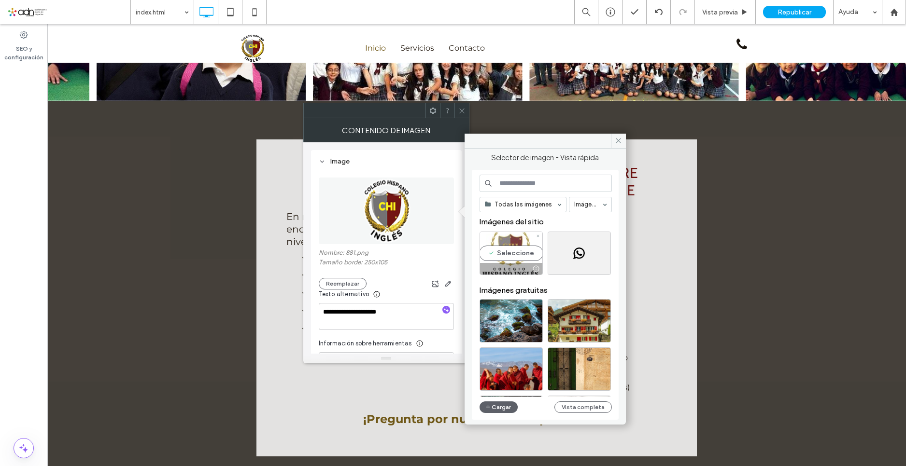
click at [517, 256] on div "Seleccione" at bounding box center [511, 253] width 63 height 43
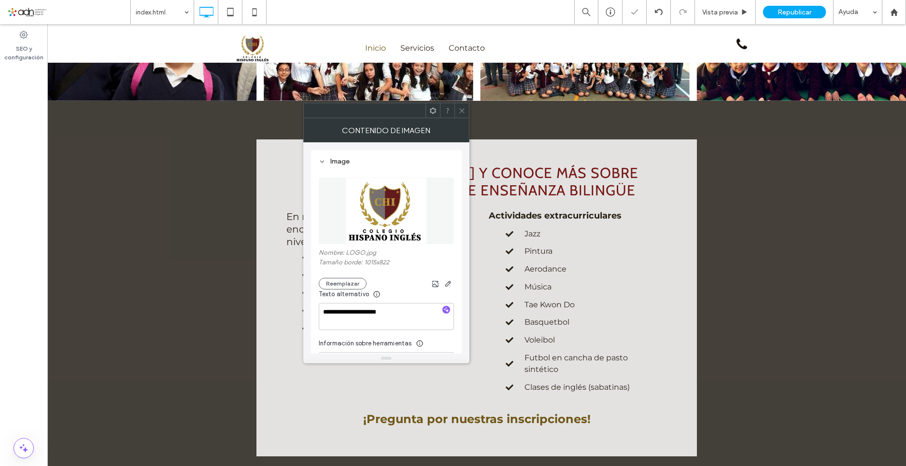
click at [464, 117] on span at bounding box center [461, 110] width 7 height 14
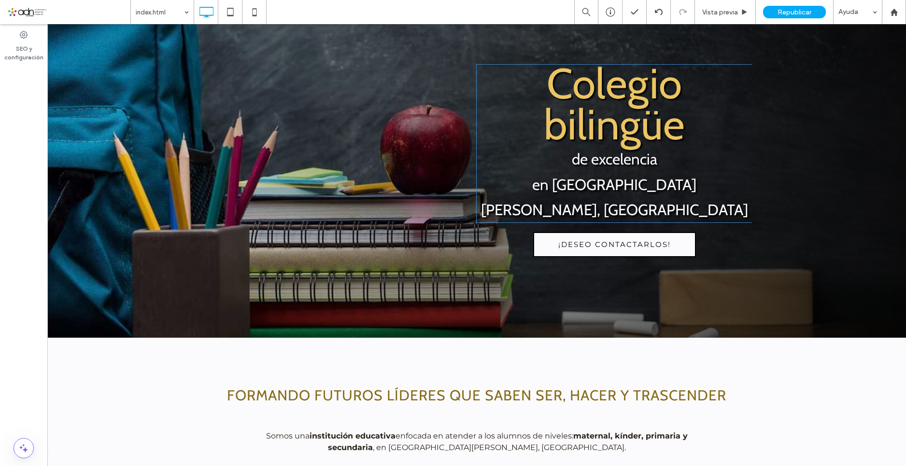
scroll to position [0, 0]
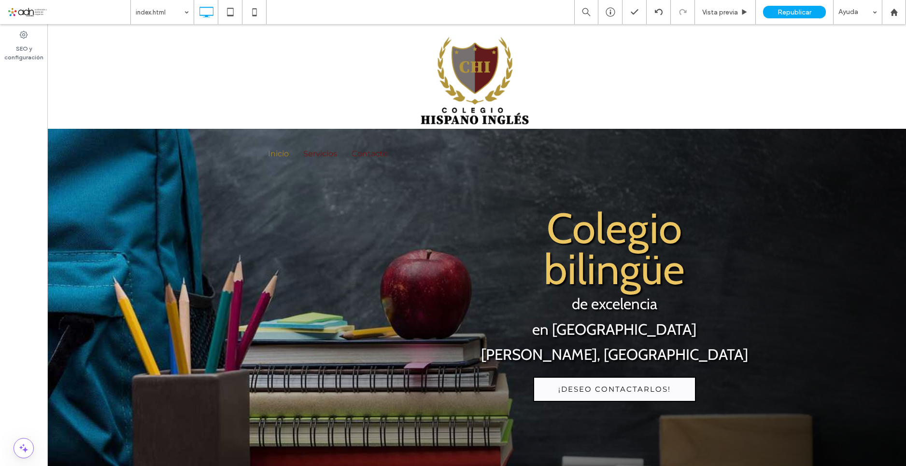
click at [490, 96] on img "Volver al inicio" at bounding box center [476, 80] width 121 height 98
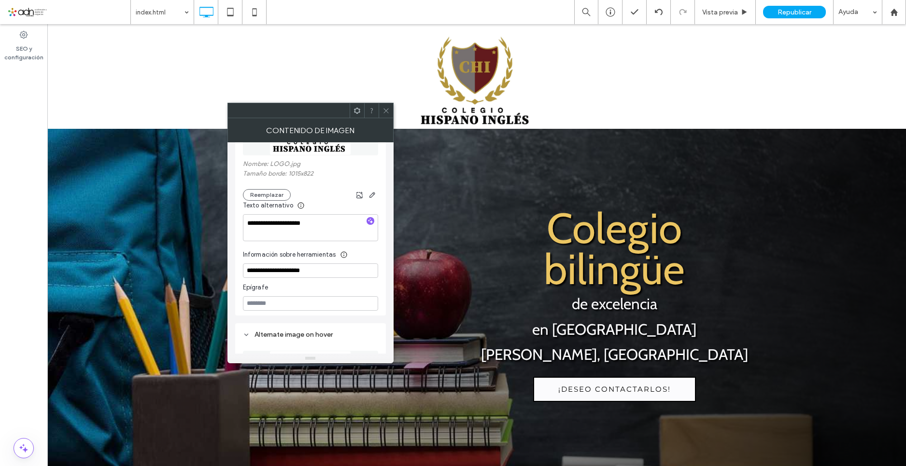
scroll to position [97, 0]
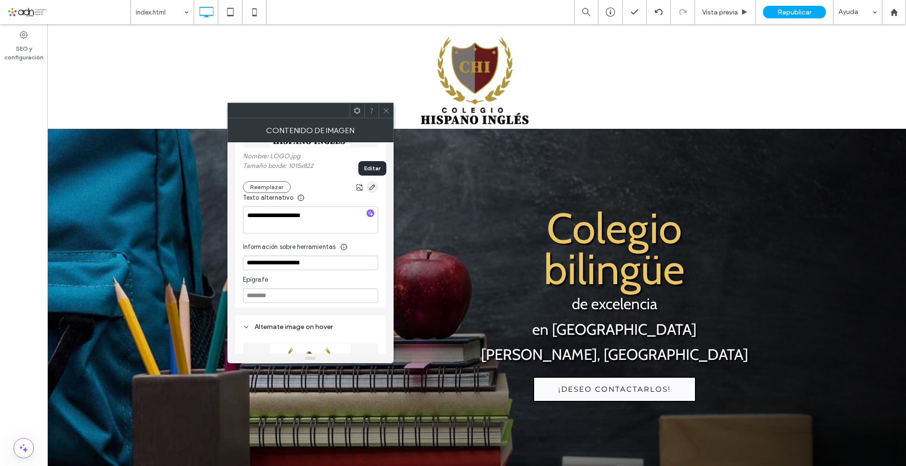
click at [372, 188] on icon "button" at bounding box center [372, 188] width 8 height 8
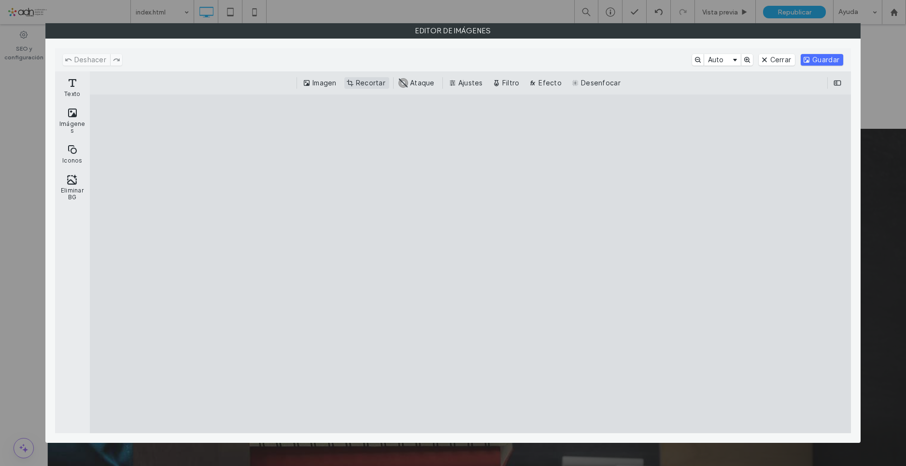
click at [365, 84] on button "Recortar" at bounding box center [366, 83] width 45 height 12
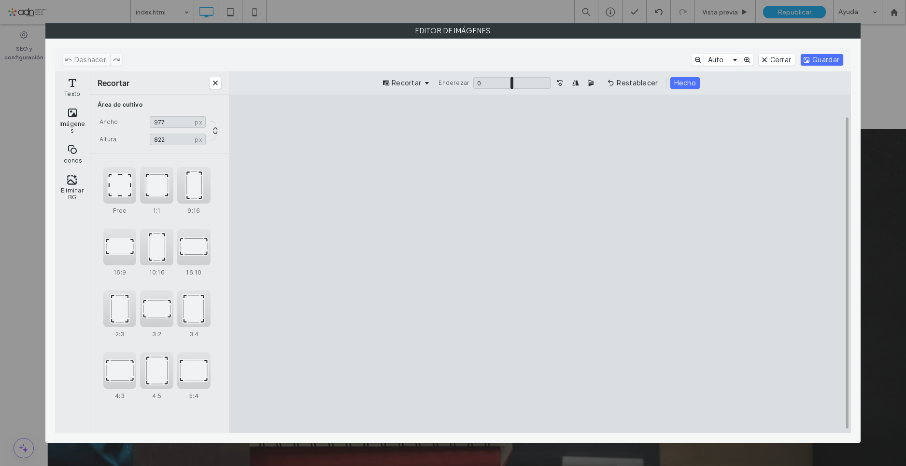
type input "***"
drag, startPoint x: 706, startPoint y: 265, endPoint x: 694, endPoint y: 268, distance: 13.0
click at [540, 264] on cesdk-canvas "Lienzo del editor" at bounding box center [540, 264] width 0 height 0
type input "***"
click at [540, 264] on cesdk-canvas "Lienzo del editor" at bounding box center [540, 264] width 0 height 0
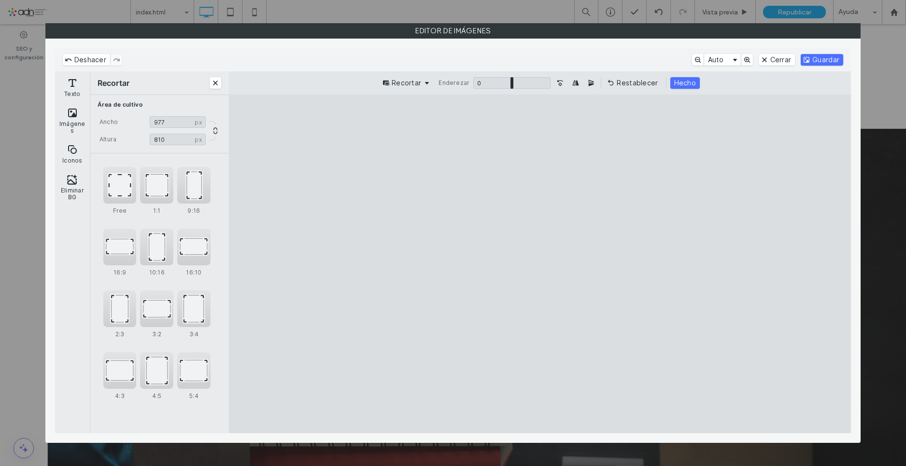
type input "***"
drag, startPoint x: 376, startPoint y: 264, endPoint x: 381, endPoint y: 263, distance: 5.4
click at [540, 264] on cesdk-canvas "Lienzo del editor" at bounding box center [540, 264] width 0 height 0
click at [688, 77] on div "Recortar Enderezar 0 * 0 Restablecer Hecho" at bounding box center [540, 82] width 622 height 23
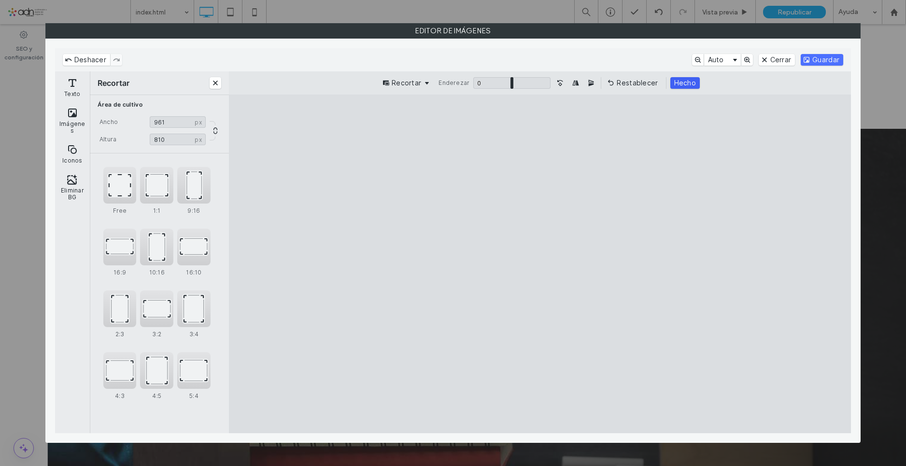
click at [687, 79] on button "Hecho" at bounding box center [684, 83] width 29 height 12
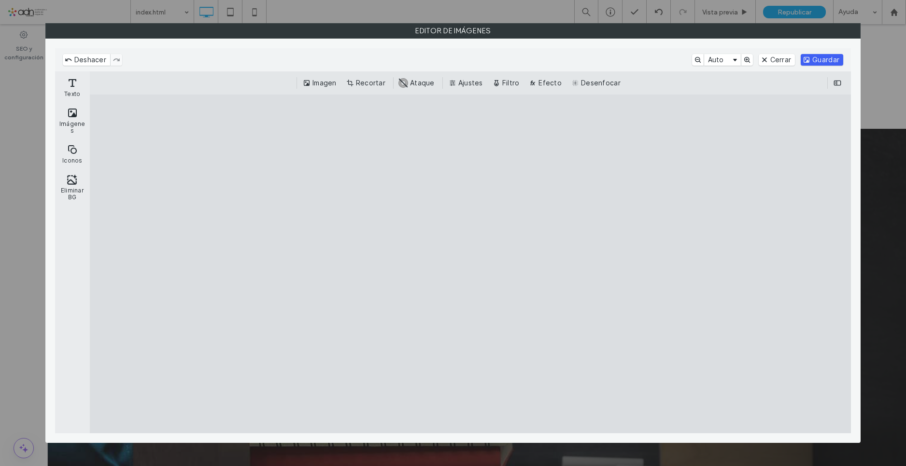
click at [816, 58] on button "Guardar" at bounding box center [822, 60] width 42 height 12
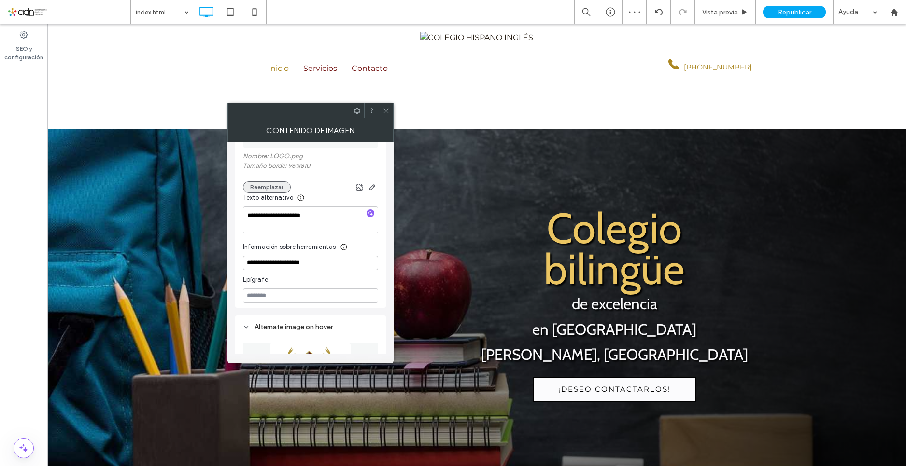
click at [268, 182] on button "Reemplazar" at bounding box center [267, 188] width 48 height 12
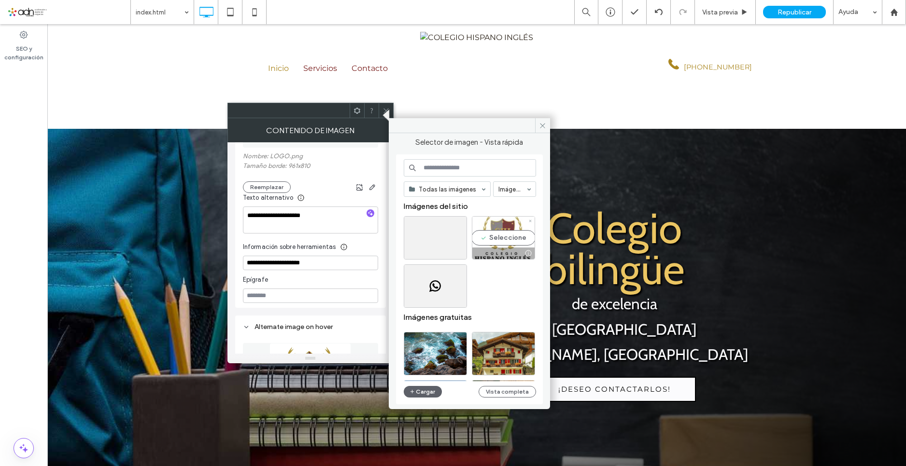
click at [507, 235] on div "Seleccione" at bounding box center [503, 237] width 63 height 43
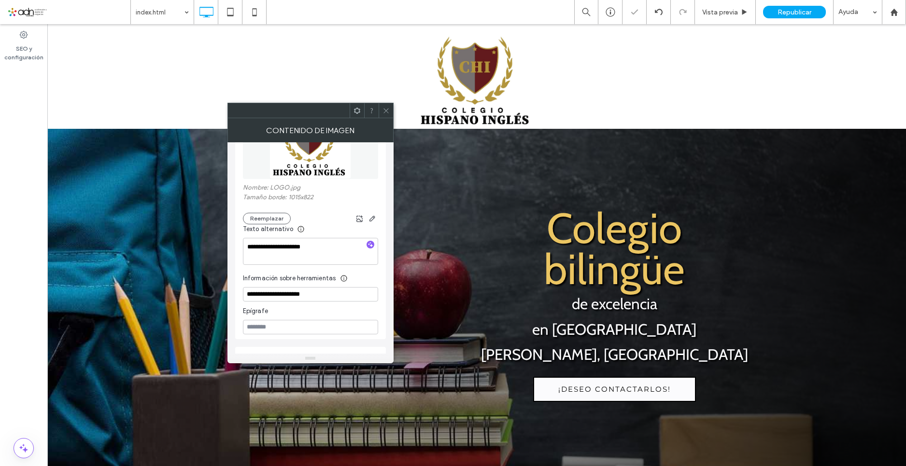
scroll to position [48, 0]
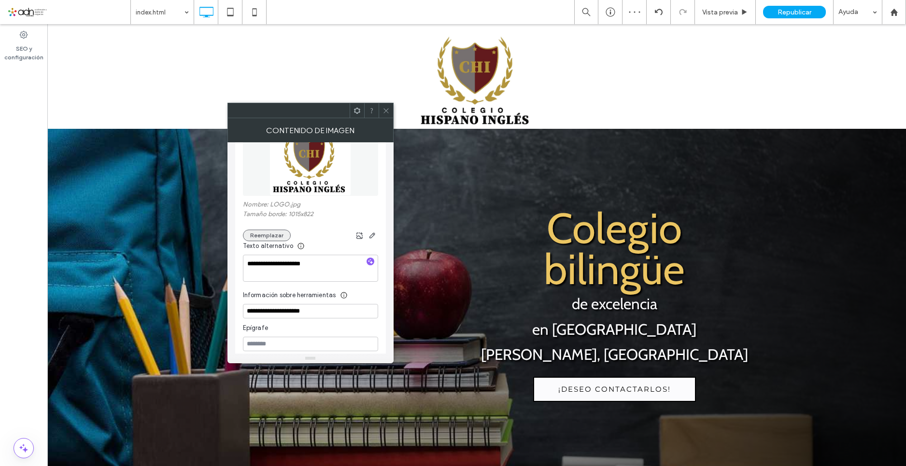
click at [280, 234] on button "Reemplazar" at bounding box center [267, 236] width 48 height 12
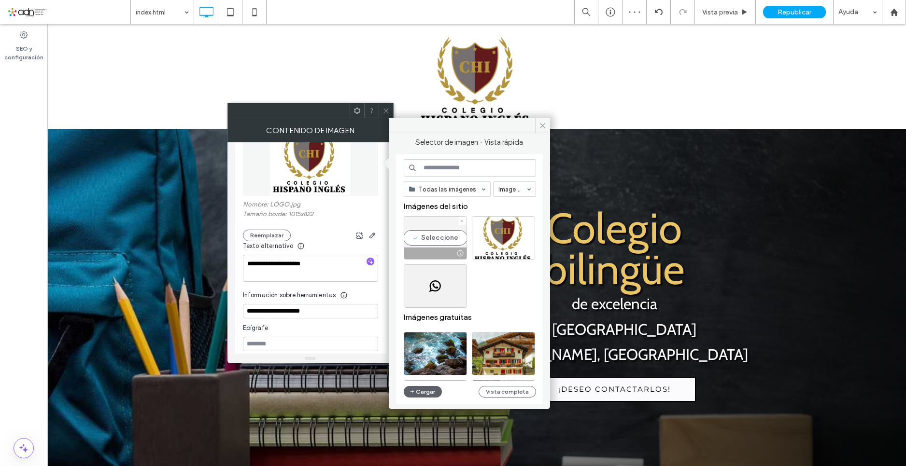
click at [430, 239] on div "Seleccione" at bounding box center [435, 237] width 63 height 43
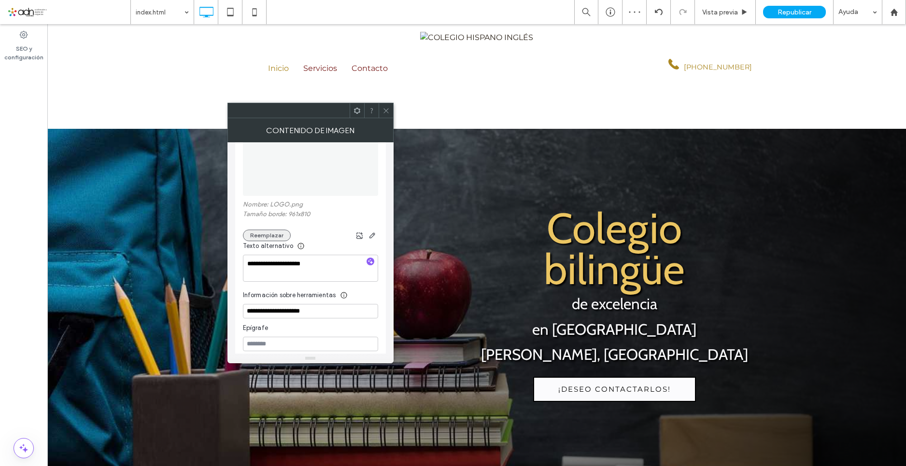
click at [262, 234] on button "Reemplazar" at bounding box center [267, 236] width 48 height 12
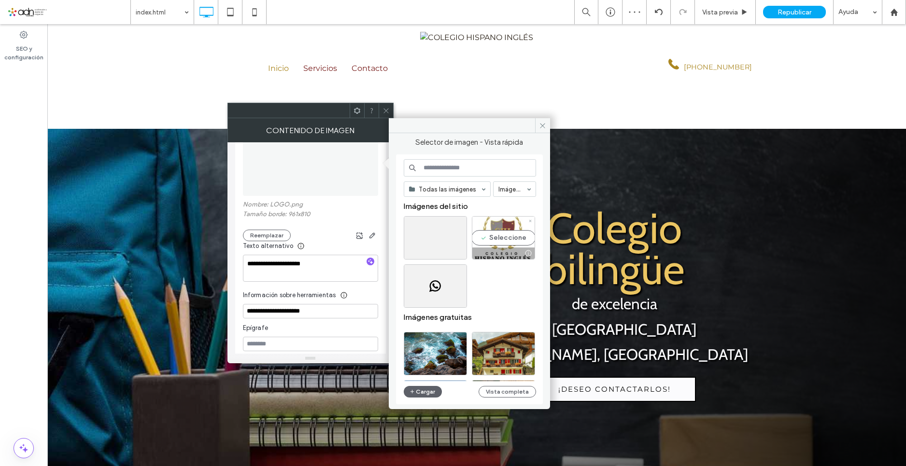
click at [492, 231] on div "Seleccione" at bounding box center [503, 237] width 63 height 43
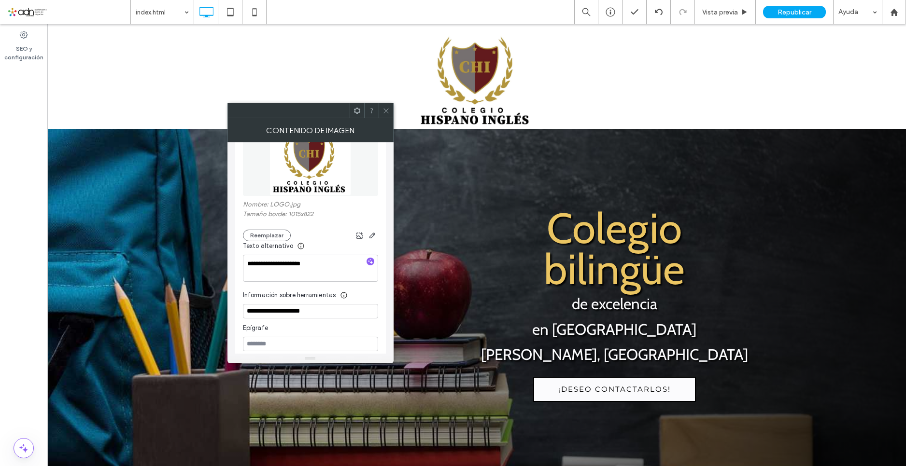
click at [388, 109] on icon at bounding box center [385, 110] width 7 height 7
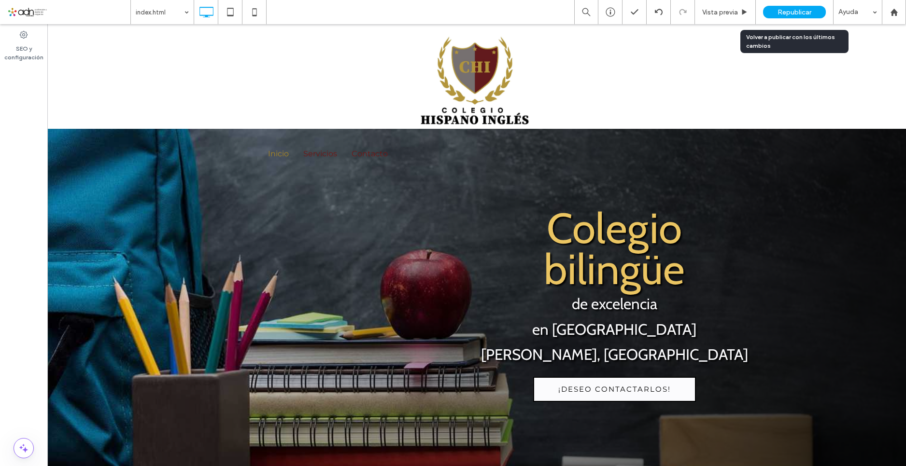
click at [806, 16] on span "Republicar" at bounding box center [794, 12] width 34 height 8
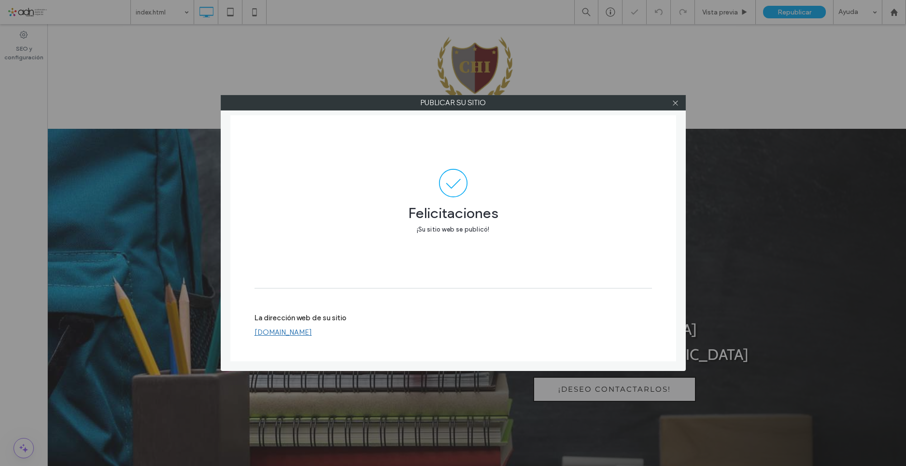
click at [308, 328] on link "[DOMAIN_NAME]" at bounding box center [282, 332] width 57 height 9
click at [676, 102] on use at bounding box center [675, 102] width 5 height 5
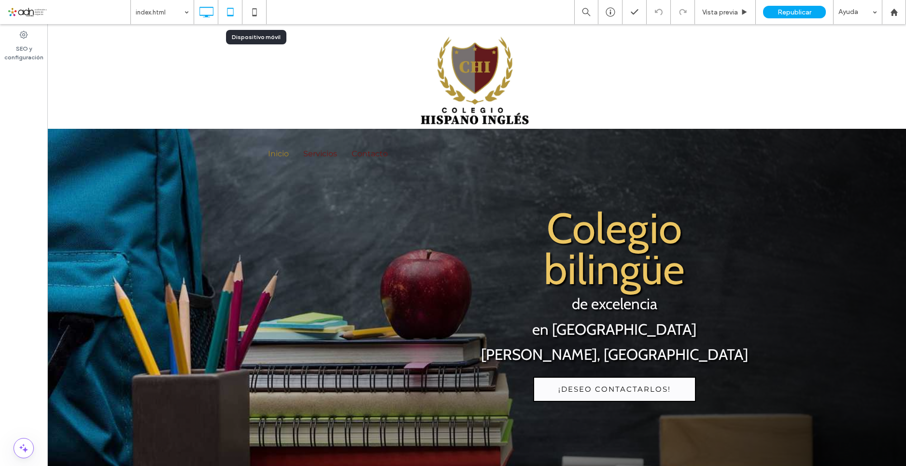
click at [231, 10] on icon at bounding box center [230, 11] width 19 height 19
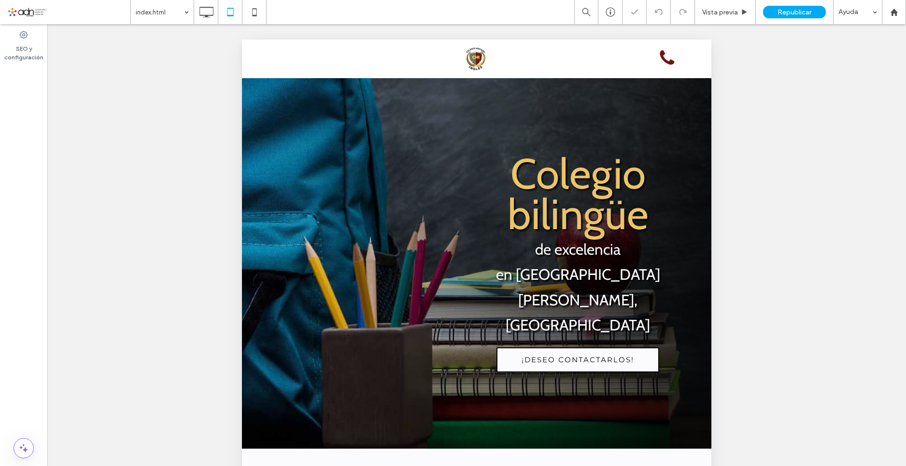
scroll to position [0, 0]
click at [468, 58] on img "Volver al inicio" at bounding box center [476, 59] width 58 height 24
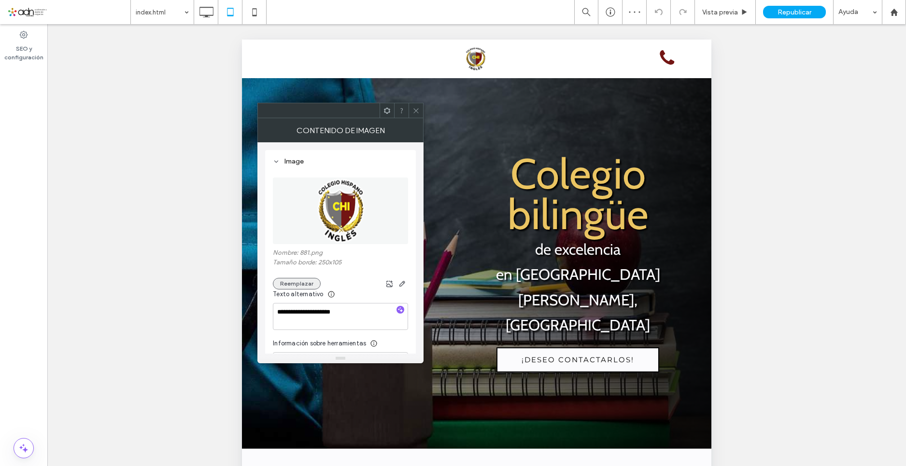
click at [298, 283] on button "Reemplazar" at bounding box center [297, 284] width 48 height 12
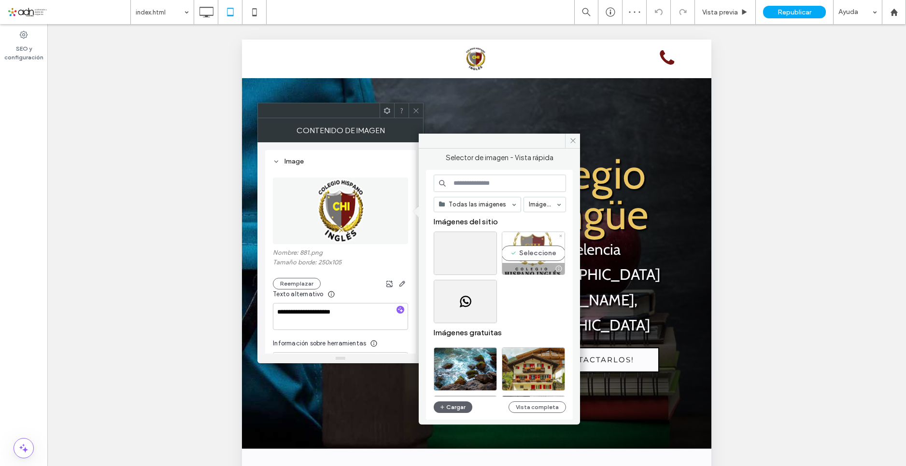
click at [549, 250] on div "Seleccione" at bounding box center [533, 253] width 63 height 43
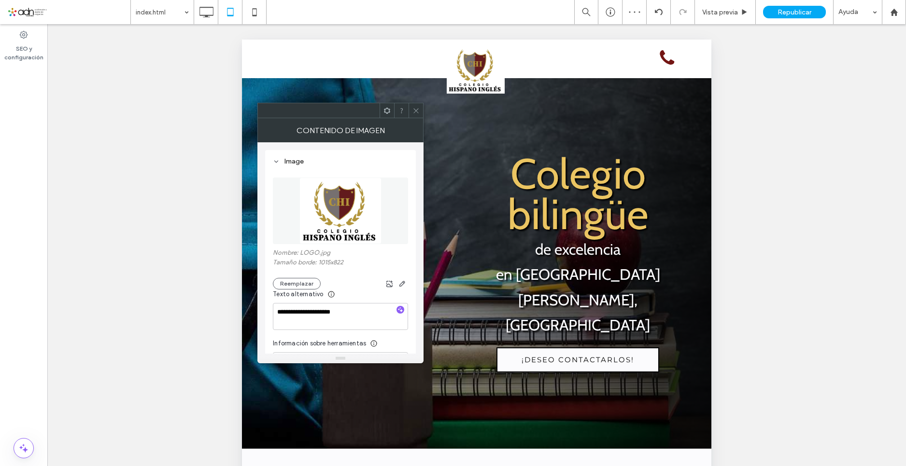
click at [420, 110] on div at bounding box center [416, 110] width 14 height 14
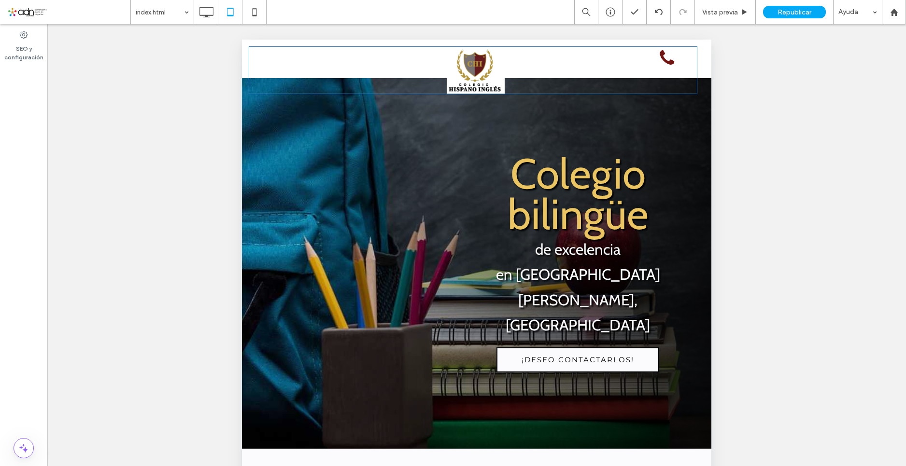
click at [469, 70] on img "Volver al inicio" at bounding box center [476, 70] width 58 height 47
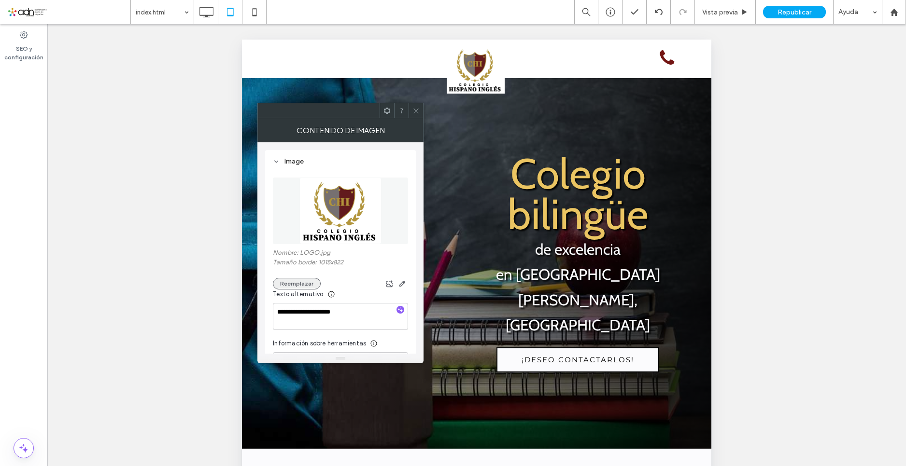
click at [303, 282] on button "Reemplazar" at bounding box center [297, 284] width 48 height 12
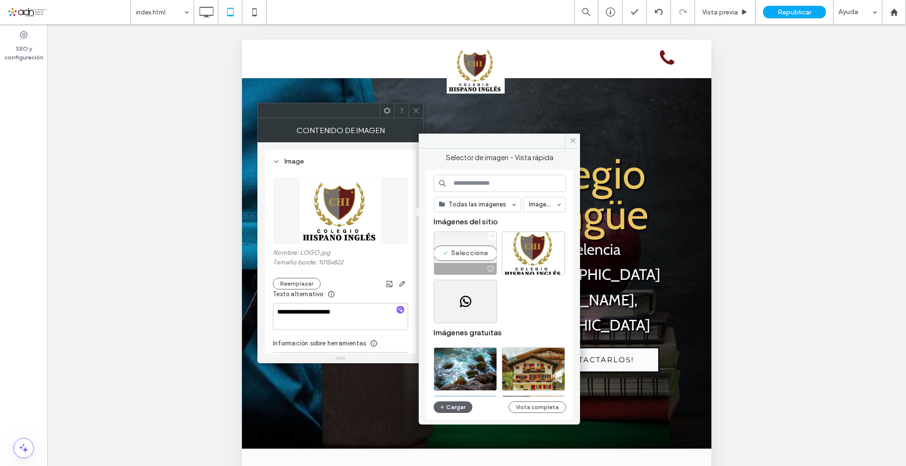
click at [491, 237] on icon at bounding box center [493, 236] width 4 height 4
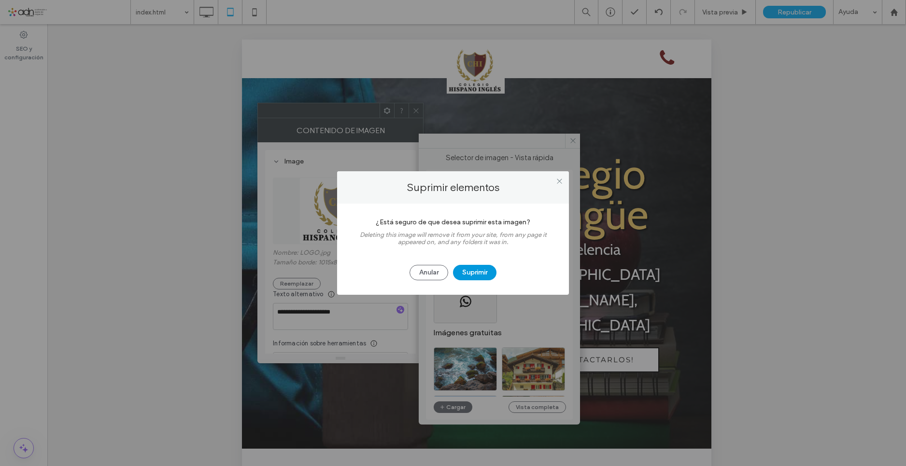
click at [476, 271] on button "Suprimir" at bounding box center [474, 272] width 43 height 15
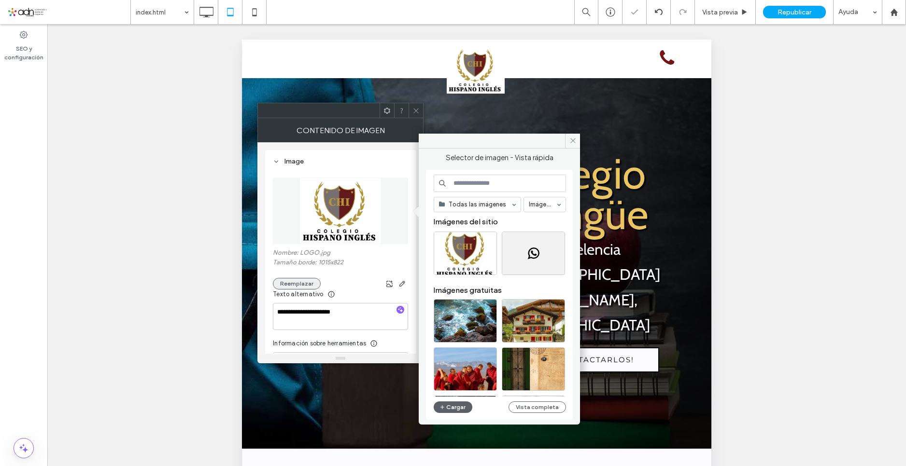
click at [302, 285] on button "Reemplazar" at bounding box center [297, 284] width 48 height 12
click at [461, 407] on button "Cargar" at bounding box center [453, 408] width 39 height 12
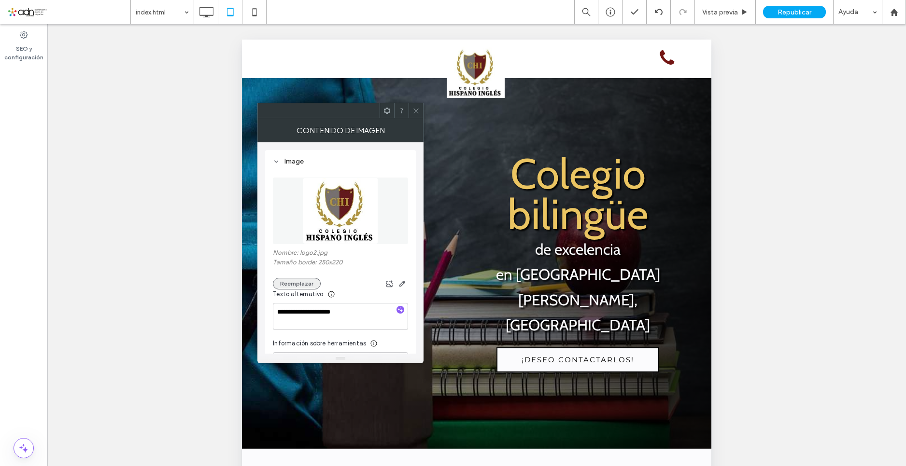
click at [296, 279] on button "Reemplazar" at bounding box center [297, 284] width 48 height 12
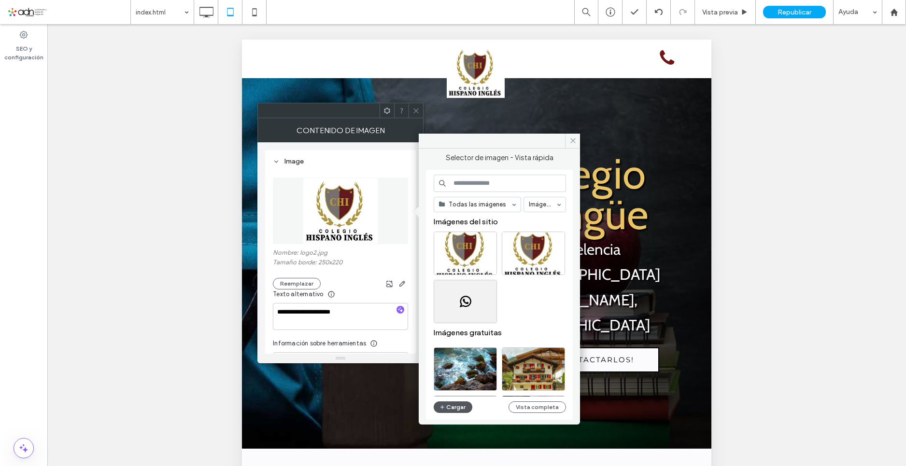
click at [452, 409] on button "Cargar" at bounding box center [453, 408] width 39 height 12
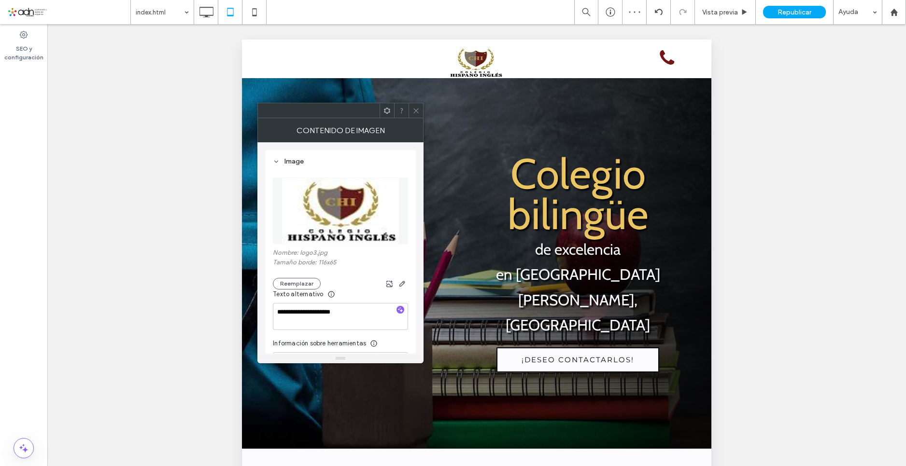
click at [415, 112] on icon at bounding box center [415, 110] width 7 height 7
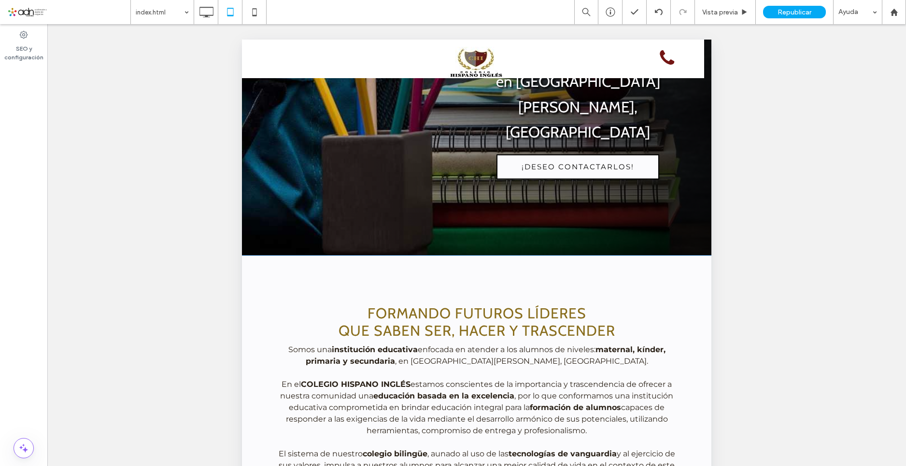
scroll to position [435, 0]
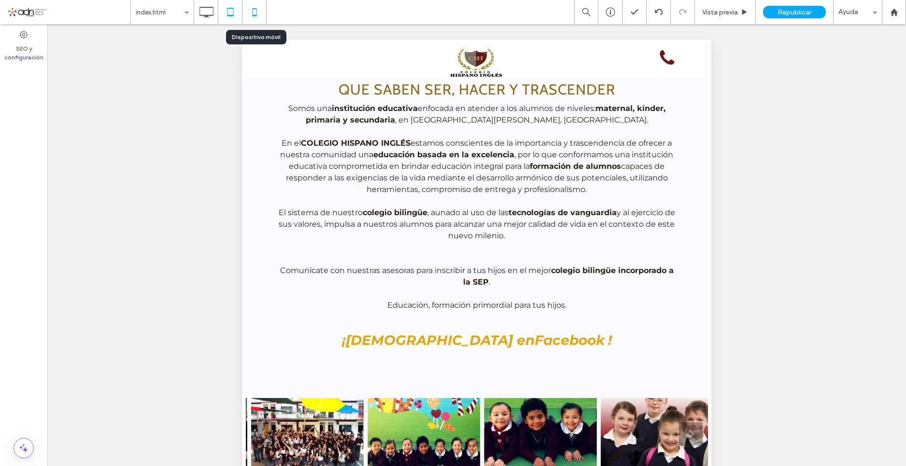
click at [250, 17] on icon at bounding box center [254, 11] width 19 height 19
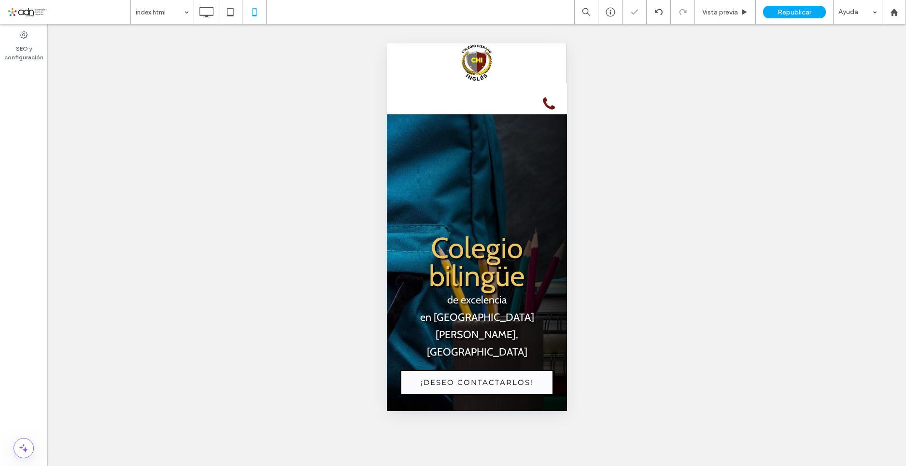
scroll to position [0, 0]
click at [475, 62] on img "Volver al inicio" at bounding box center [476, 62] width 92 height 39
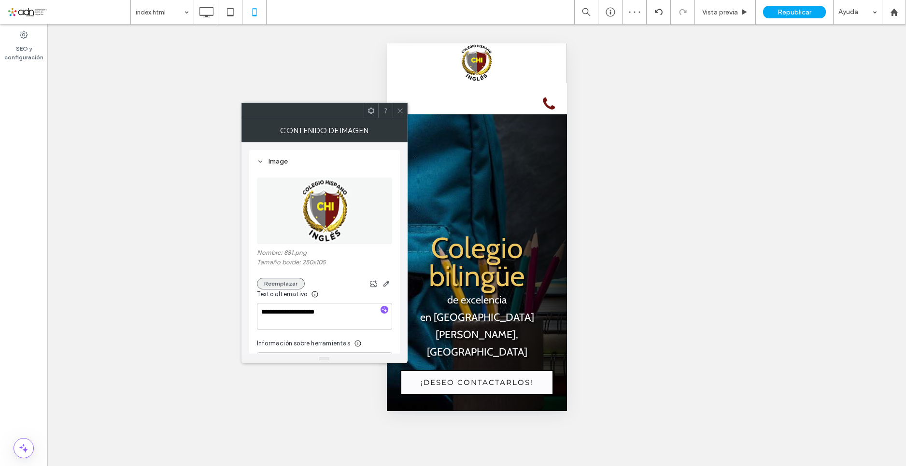
click at [277, 283] on button "Reemplazar" at bounding box center [281, 284] width 48 height 12
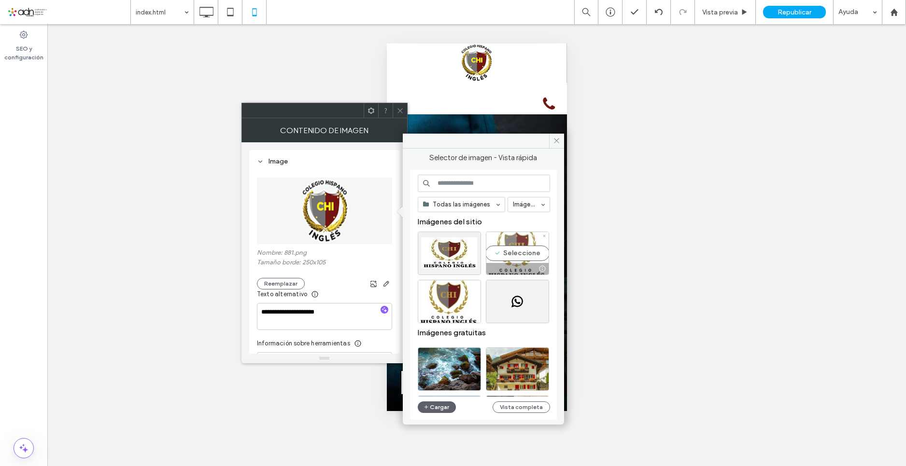
click at [533, 252] on div "Seleccione" at bounding box center [517, 253] width 63 height 43
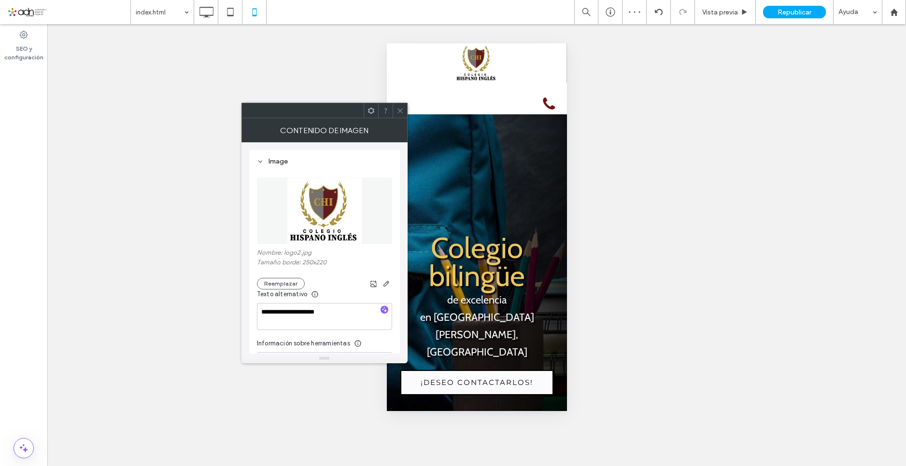
click at [399, 109] on icon at bounding box center [399, 110] width 7 height 7
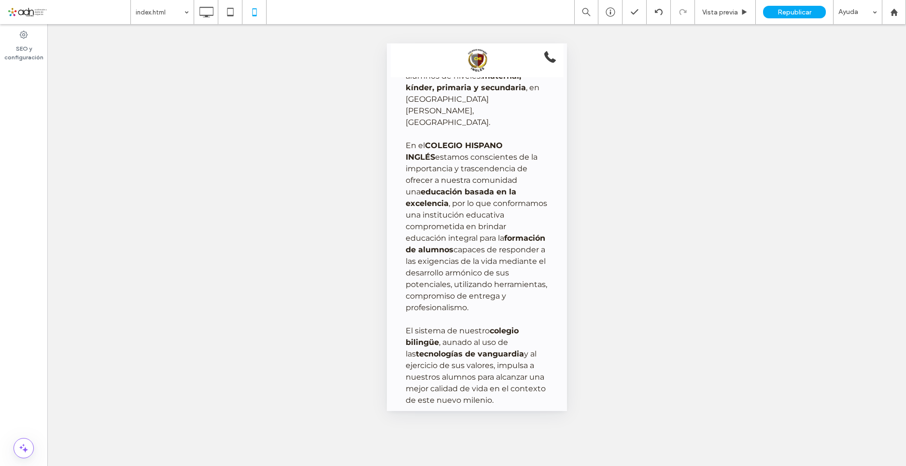
scroll to position [579, 0]
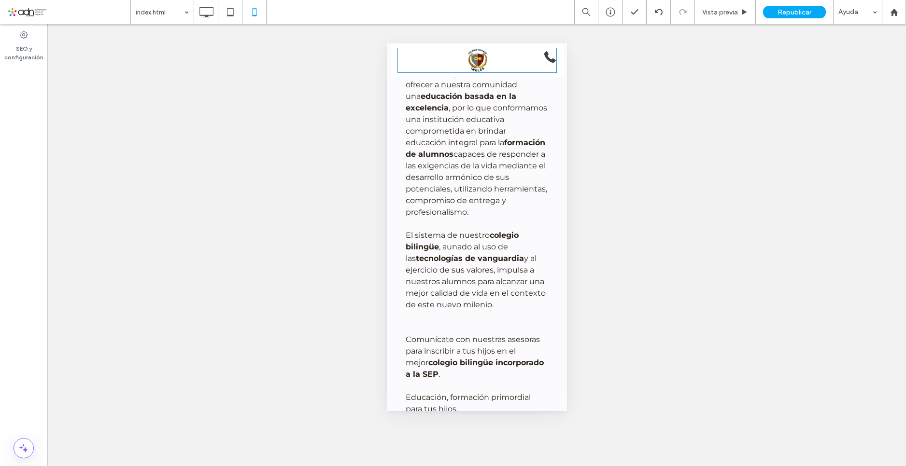
click at [471, 56] on img "Volver al inicio" at bounding box center [477, 60] width 58 height 24
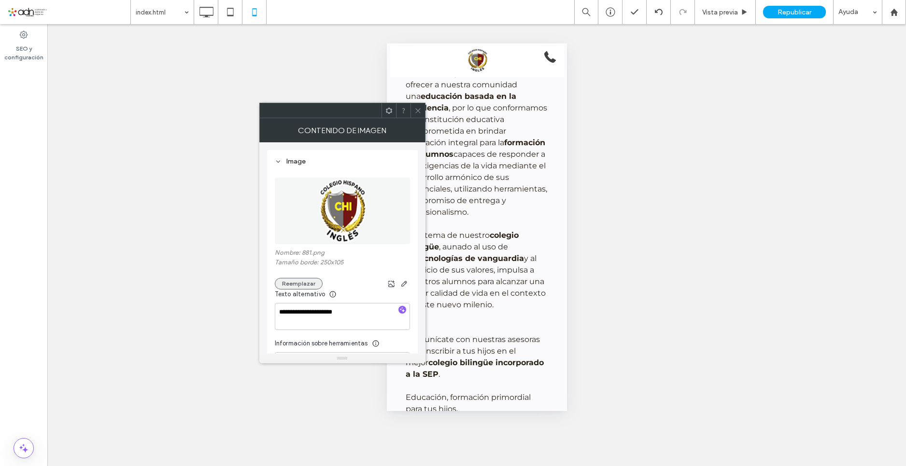
click at [297, 283] on button "Reemplazar" at bounding box center [299, 284] width 48 height 12
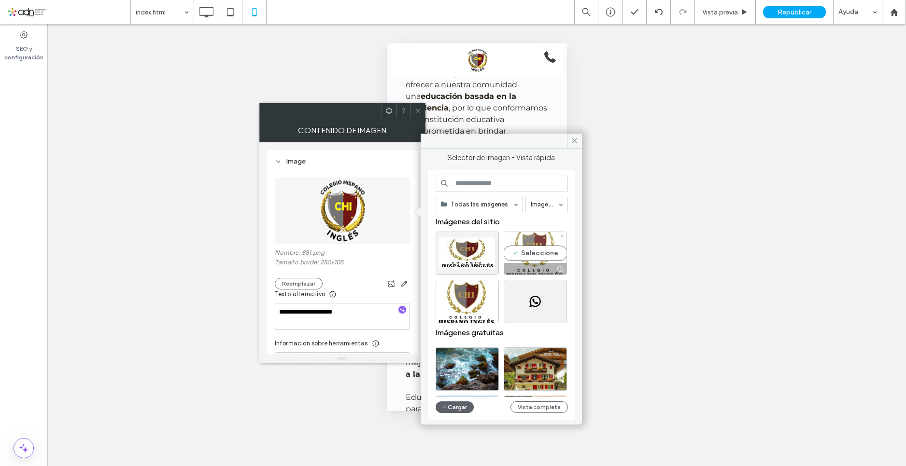
click at [537, 250] on div "Seleccione" at bounding box center [535, 253] width 63 height 43
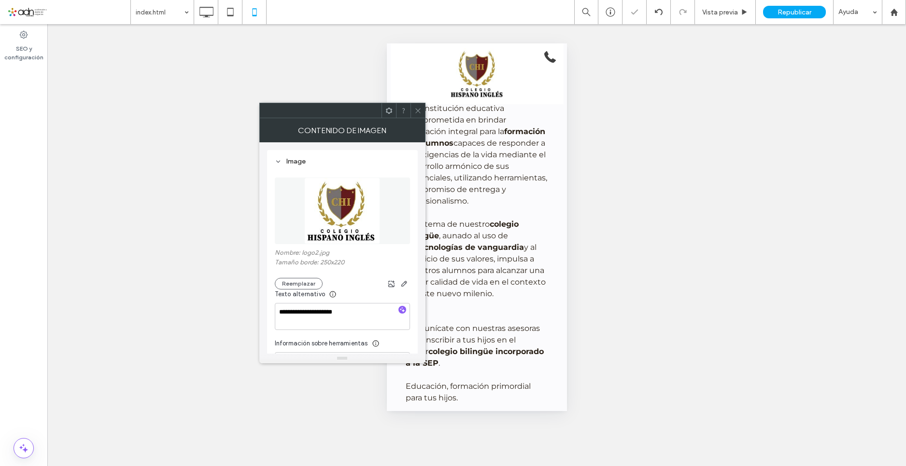
scroll to position [628, 0]
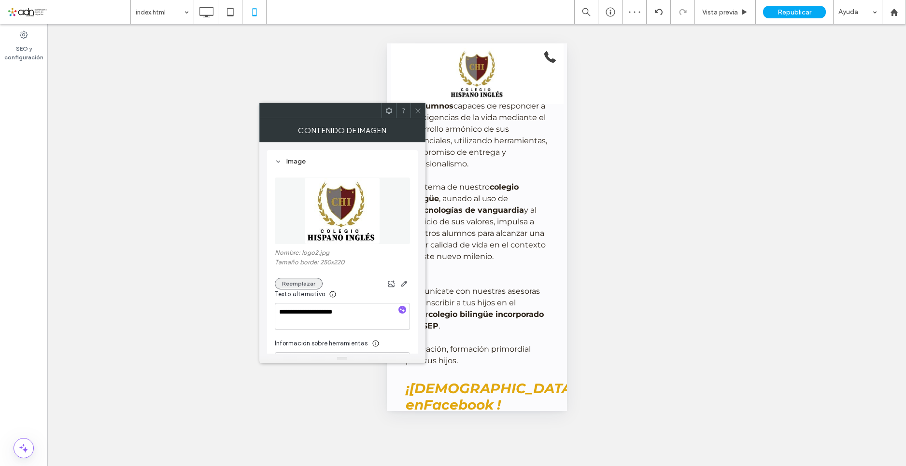
click at [288, 280] on button "Reemplazar" at bounding box center [299, 284] width 48 height 12
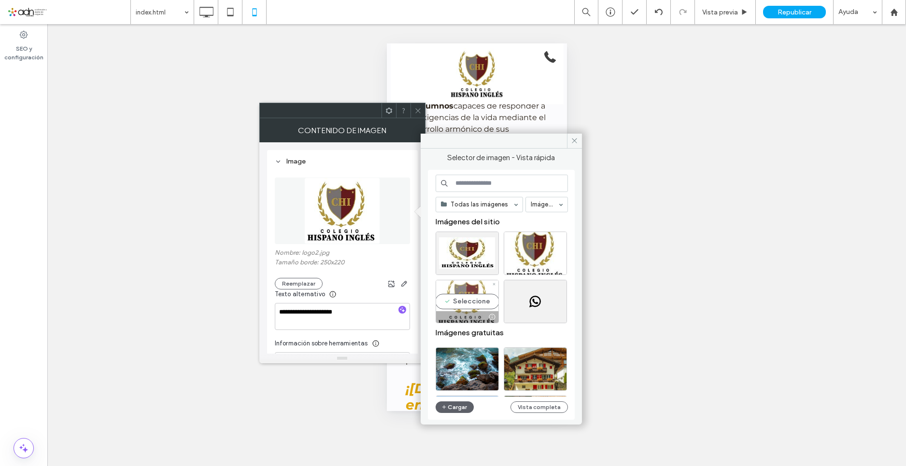
click at [475, 301] on div "Seleccione" at bounding box center [467, 301] width 63 height 43
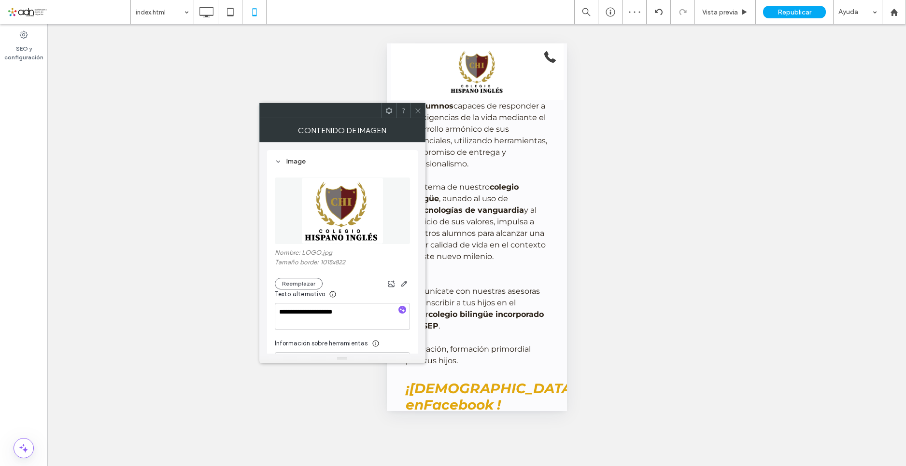
click at [420, 106] on span at bounding box center [417, 110] width 7 height 14
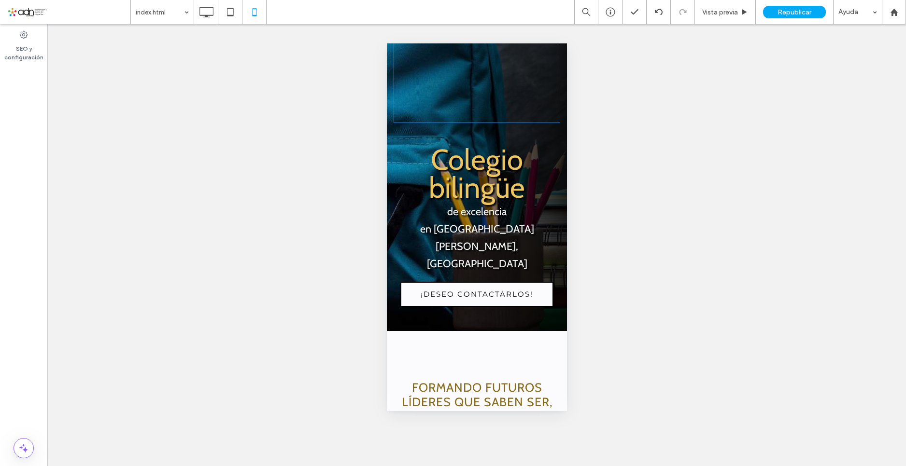
scroll to position [0, 0]
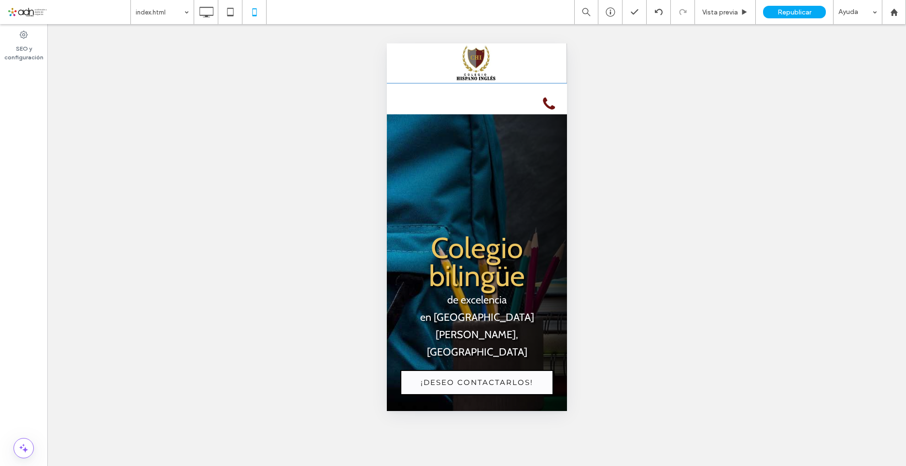
click at [467, 67] on img "Volver al inicio" at bounding box center [476, 62] width 44 height 39
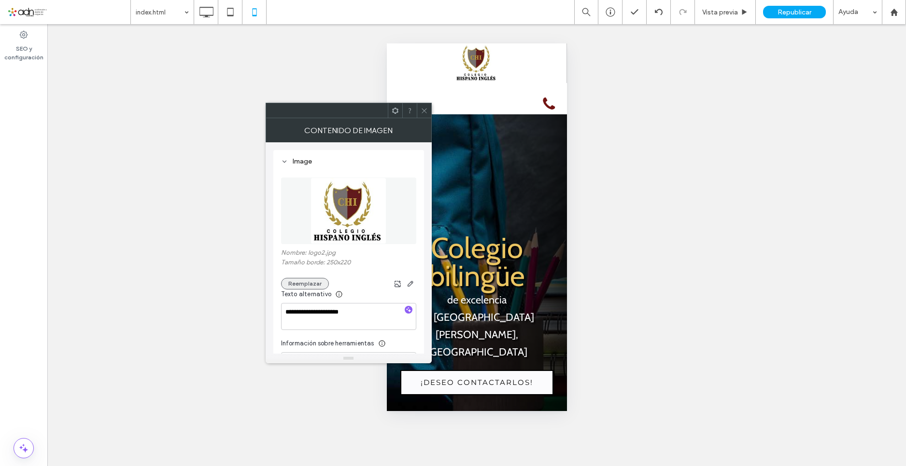
click at [303, 280] on button "Reemplazar" at bounding box center [305, 284] width 48 height 12
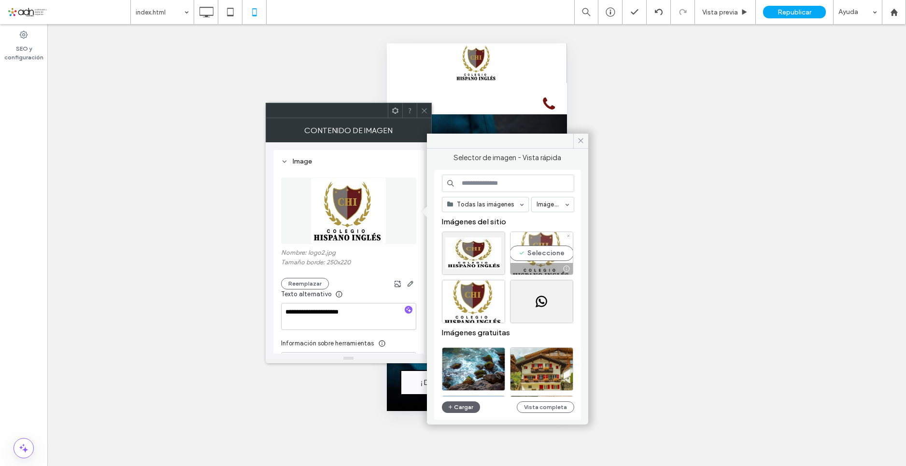
click at [525, 255] on div "Seleccione" at bounding box center [541, 253] width 63 height 43
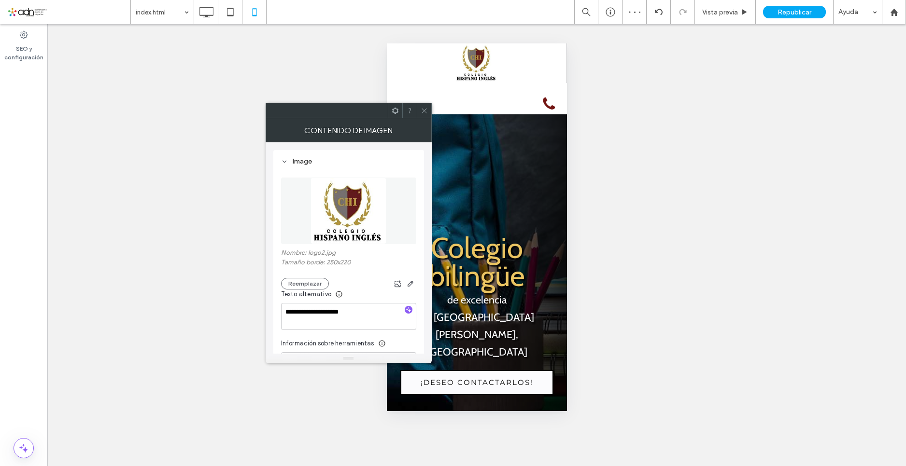
click at [305, 274] on div "Nombre: logo2.jpg Tamaño borde: 250x220 Reemplazar" at bounding box center [348, 269] width 135 height 41
click at [302, 280] on button "Reemplazar" at bounding box center [305, 284] width 48 height 12
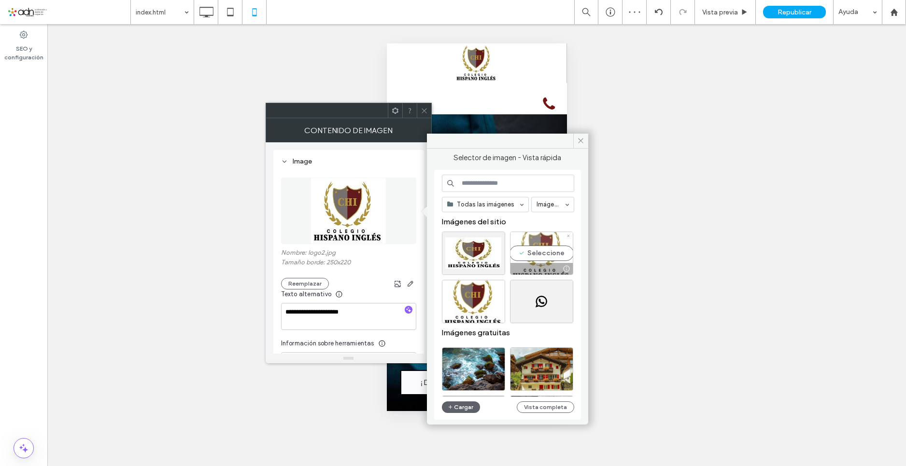
click at [537, 259] on div "Seleccione" at bounding box center [541, 253] width 63 height 43
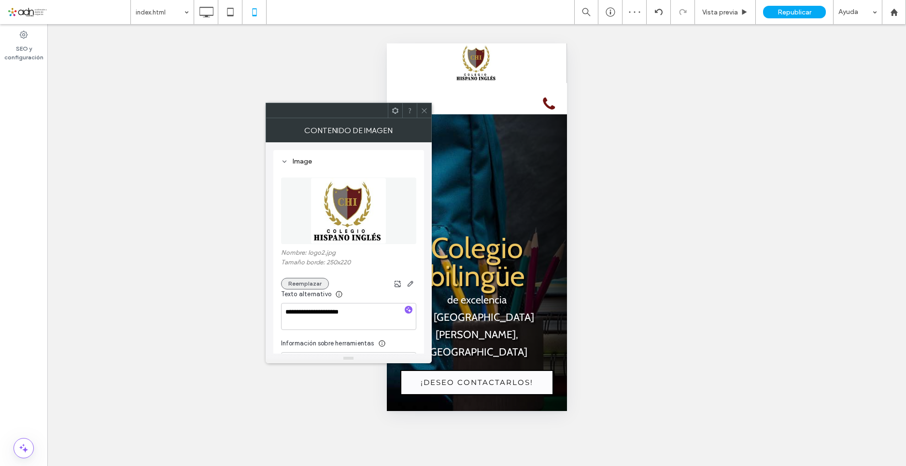
click at [309, 282] on button "Reemplazar" at bounding box center [305, 284] width 48 height 12
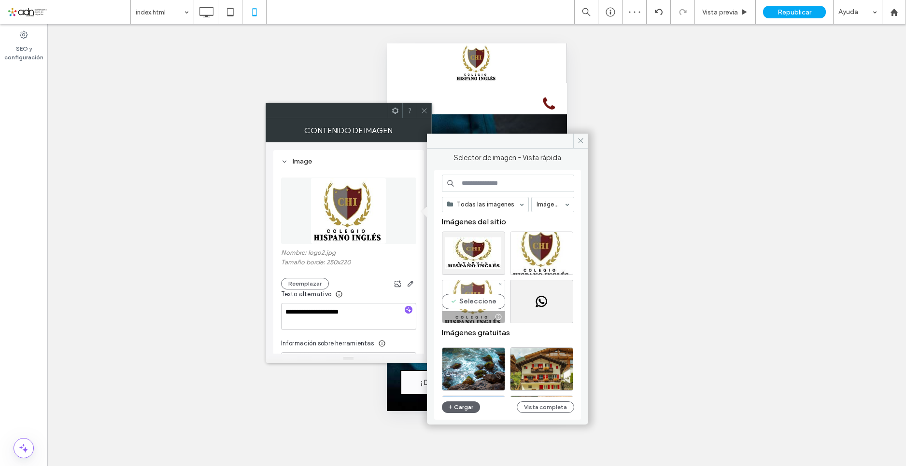
click at [473, 298] on div "Seleccione" at bounding box center [473, 301] width 63 height 43
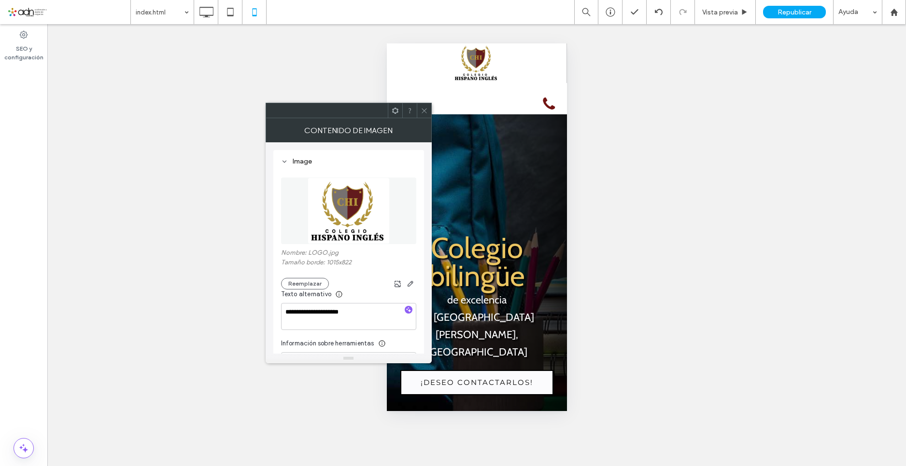
click at [423, 113] on icon at bounding box center [424, 110] width 7 height 7
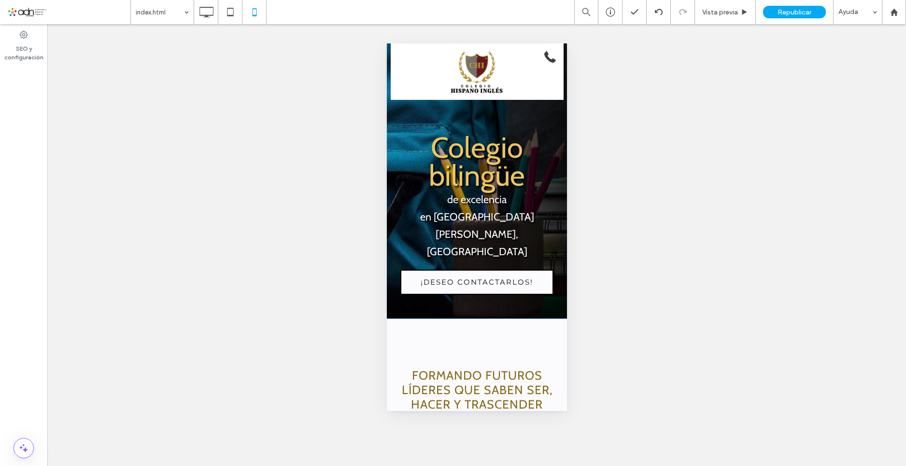
scroll to position [241, 0]
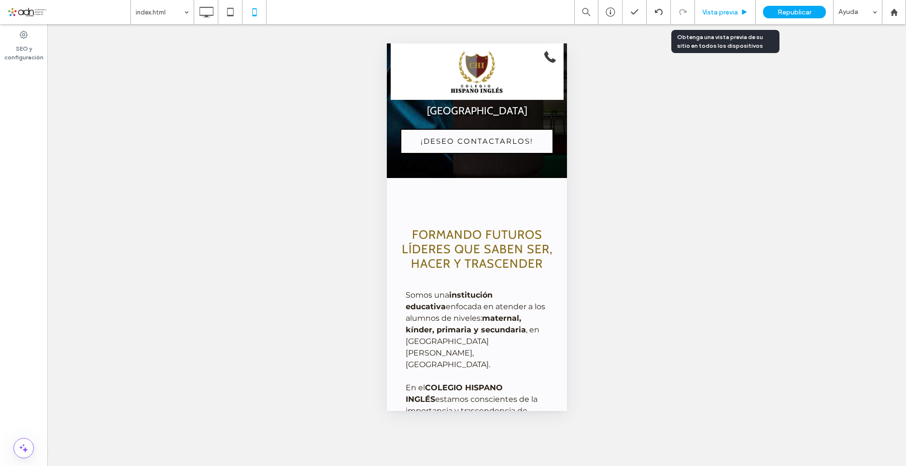
click at [736, 19] on div "Vista previa" at bounding box center [725, 12] width 61 height 24
click at [717, 9] on span "Vista previa" at bounding box center [720, 12] width 36 height 8
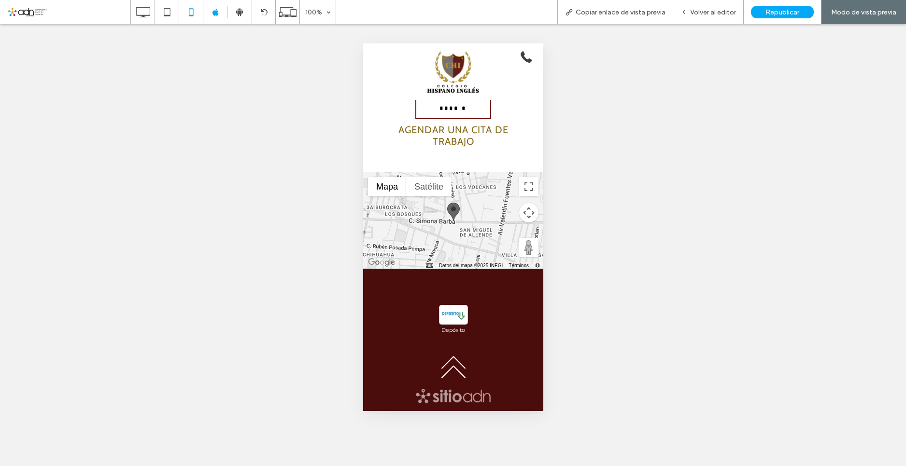
scroll to position [2351, 0]
click at [712, 14] on span "Volver al editor" at bounding box center [713, 12] width 46 height 8
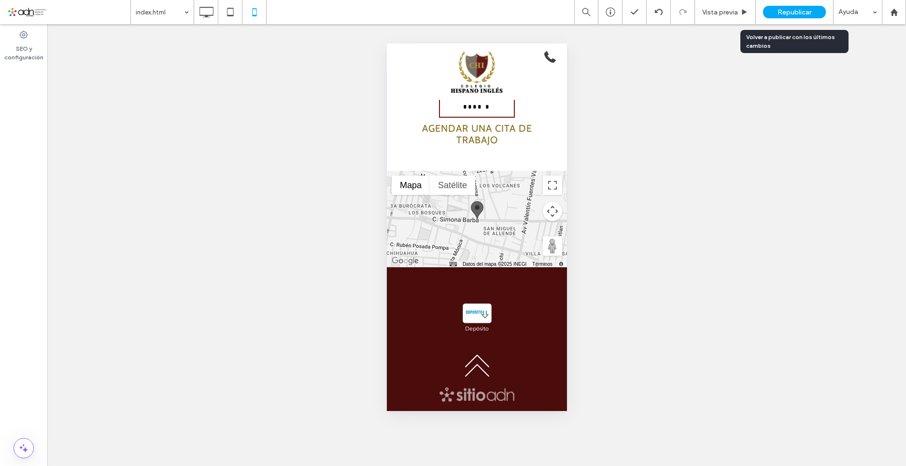
click at [776, 19] on div "Republicar" at bounding box center [794, 12] width 63 height 24
click at [788, 17] on div "Republicar" at bounding box center [794, 12] width 63 height 13
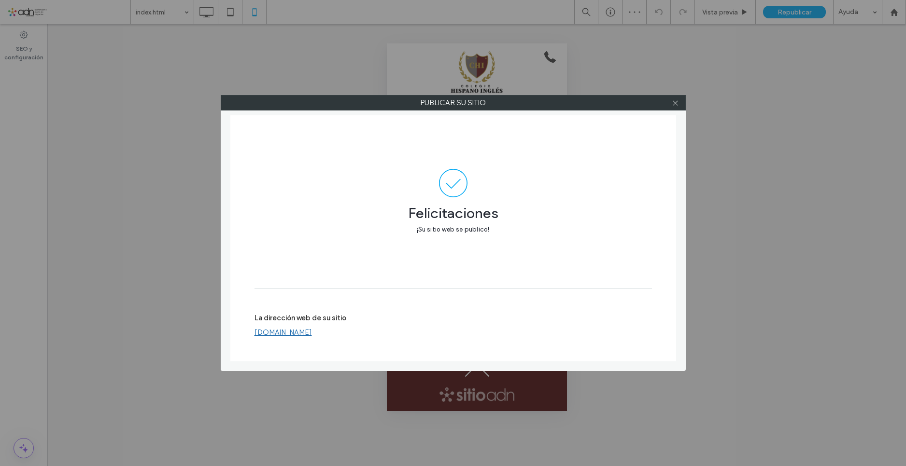
click at [283, 333] on link "[DOMAIN_NAME]" at bounding box center [282, 332] width 57 height 9
